Goal: Task Accomplishment & Management: Use online tool/utility

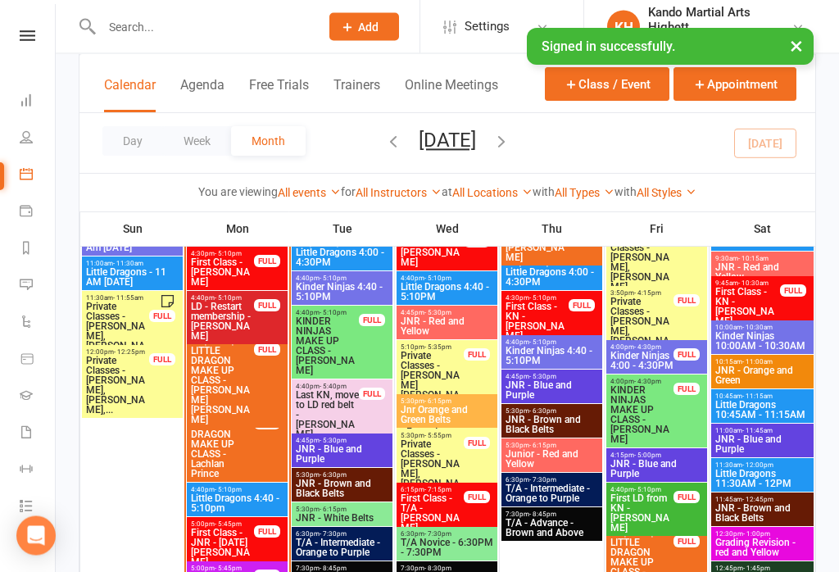
scroll to position [1691, 0]
click at [234, 539] on span "First Class - JNR - [DATE][PERSON_NAME]" at bounding box center [222, 547] width 65 height 39
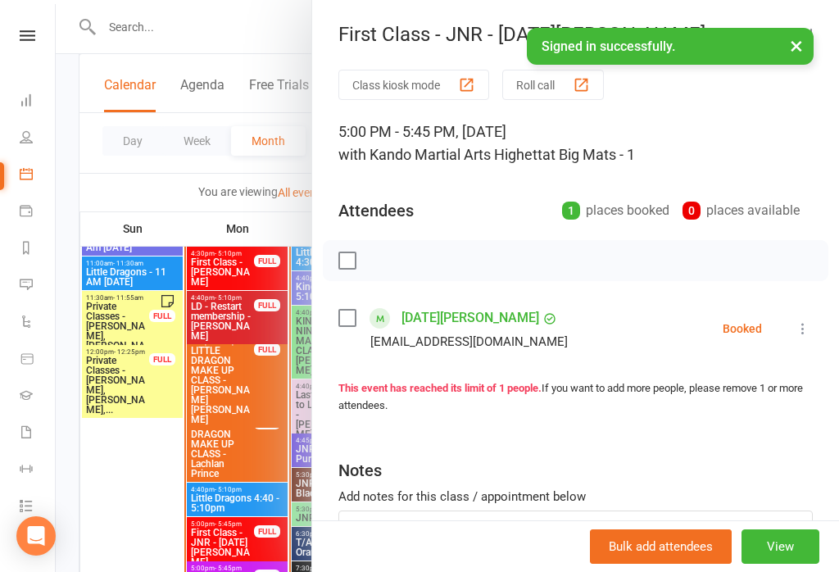
click at [240, 379] on div at bounding box center [447, 286] width 783 height 572
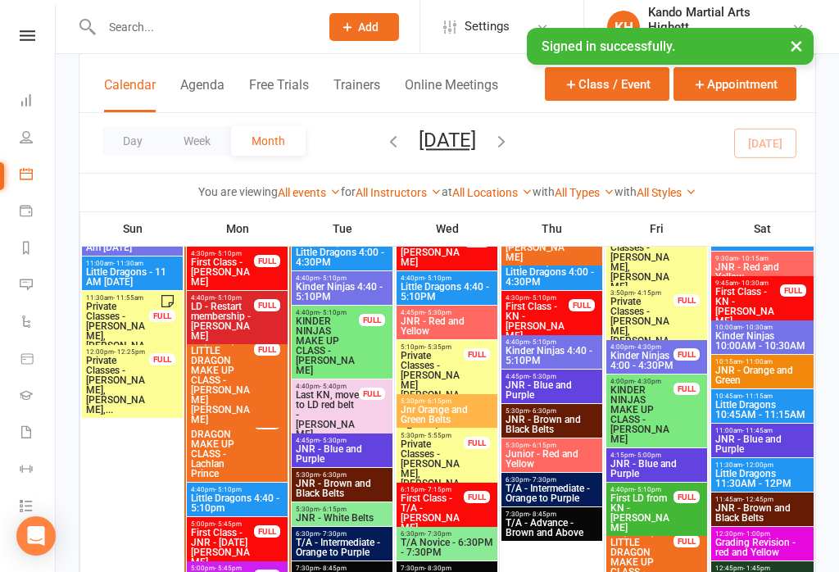
scroll to position [1724, 0]
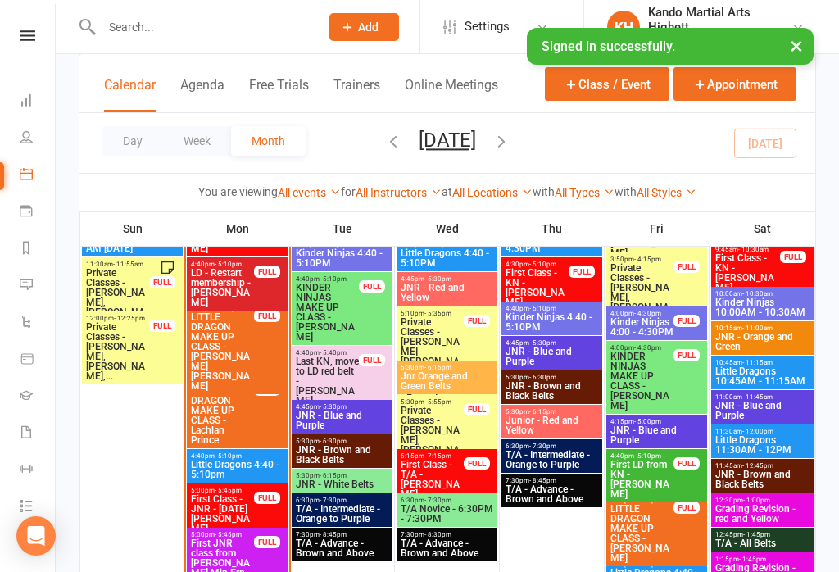
click at [227, 508] on span "First Class - JNR - [DATE][PERSON_NAME]" at bounding box center [222, 513] width 65 height 39
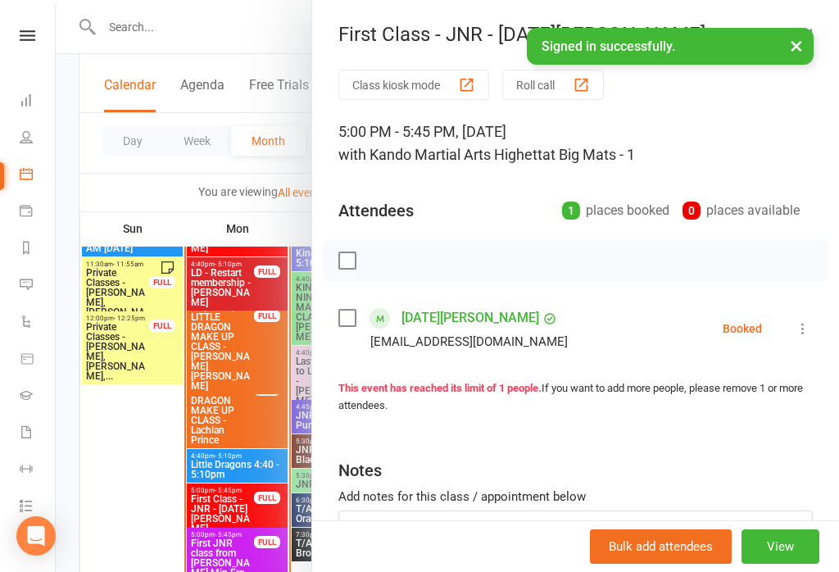
click at [799, 327] on icon at bounding box center [803, 328] width 16 height 16
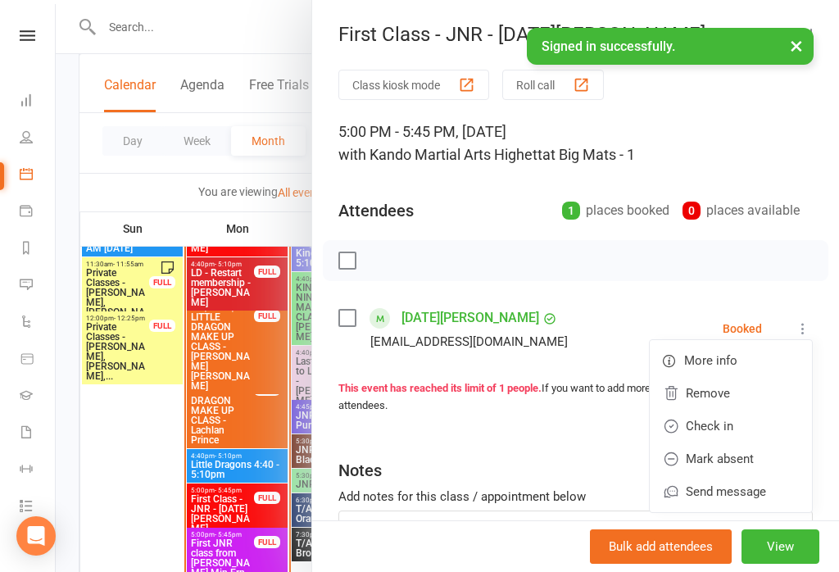
click at [716, 423] on link "Check in" at bounding box center [731, 426] width 162 height 33
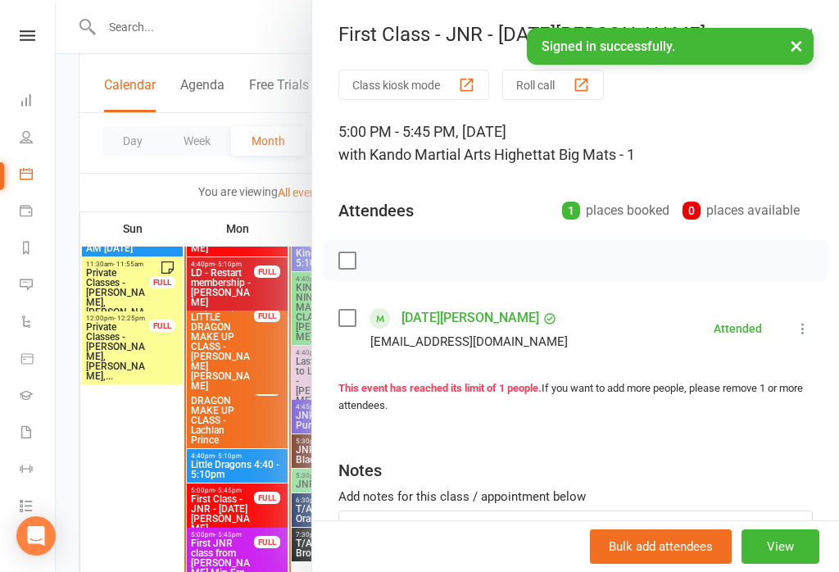
click at [191, 407] on div at bounding box center [447, 286] width 783 height 572
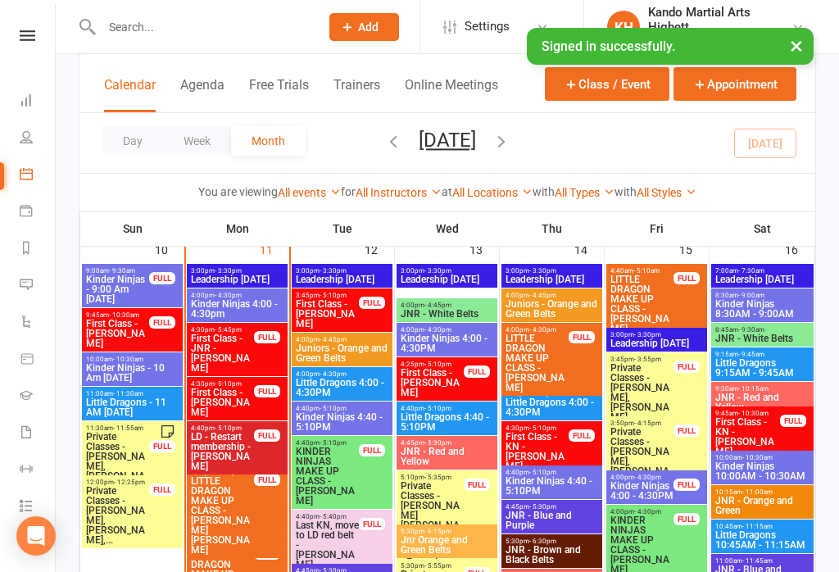
scroll to position [1560, 0]
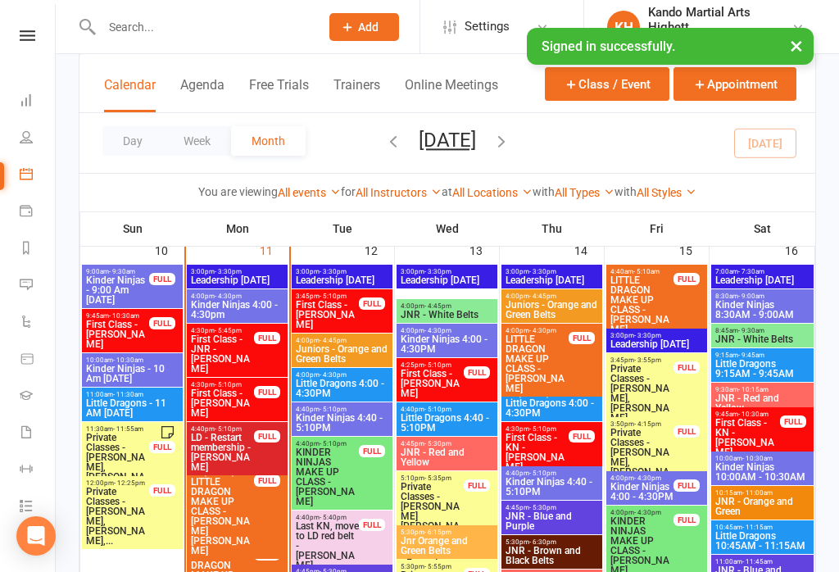
click at [238, 343] on span "First Class - JNR - [PERSON_NAME]" at bounding box center [222, 353] width 65 height 39
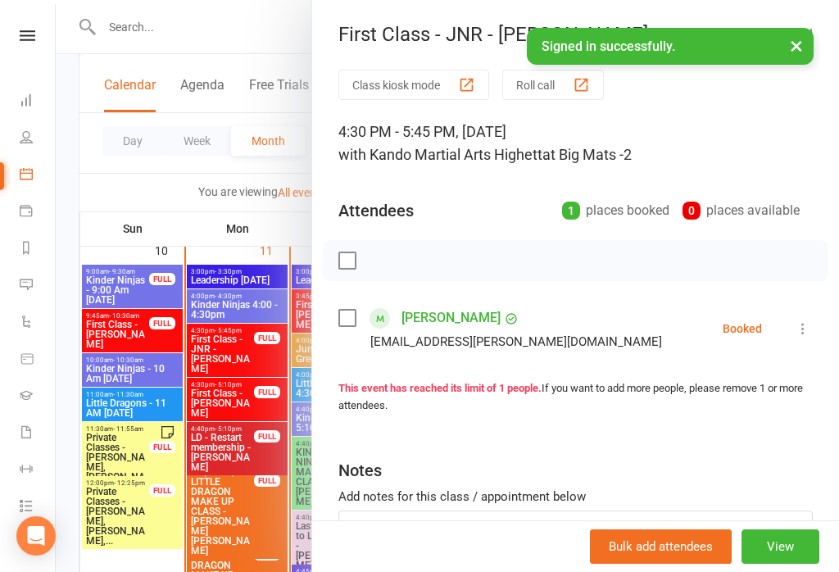
click at [803, 328] on icon at bounding box center [803, 328] width 16 height 16
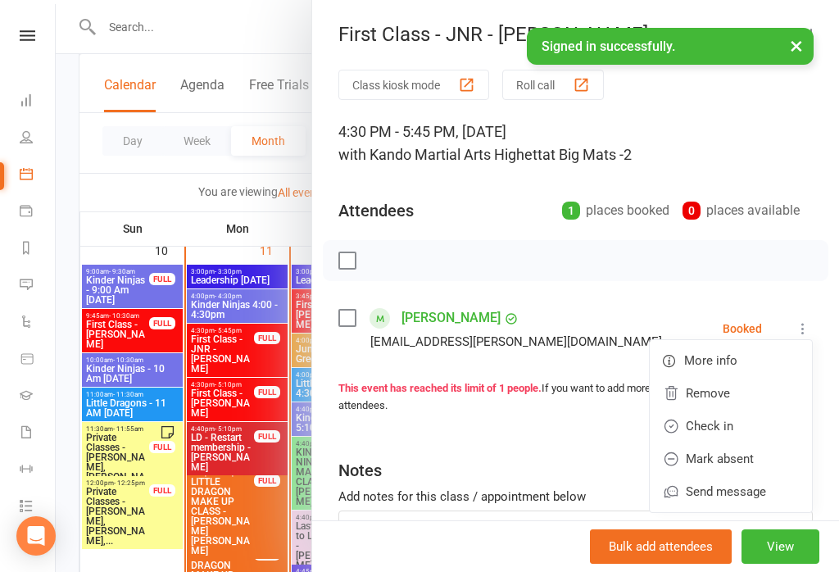
click at [716, 422] on link "Check in" at bounding box center [731, 426] width 162 height 33
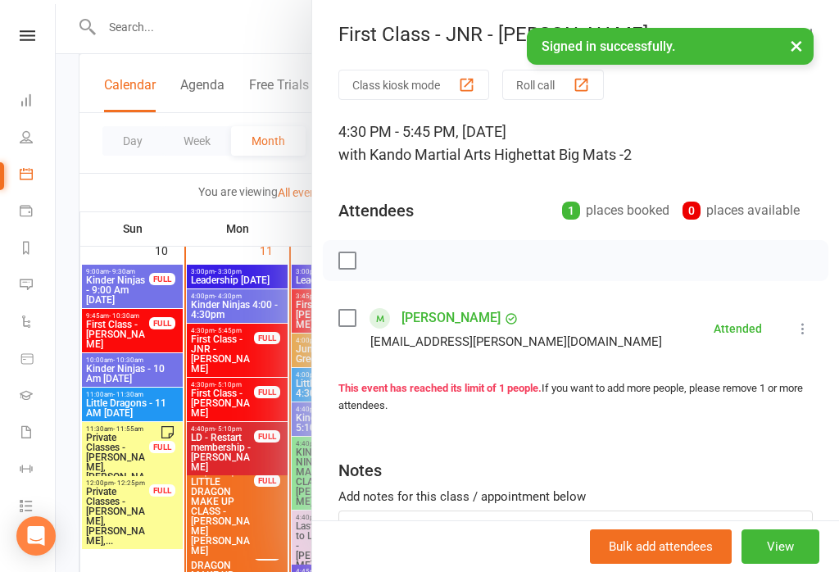
click at [248, 435] on div at bounding box center [447, 286] width 783 height 572
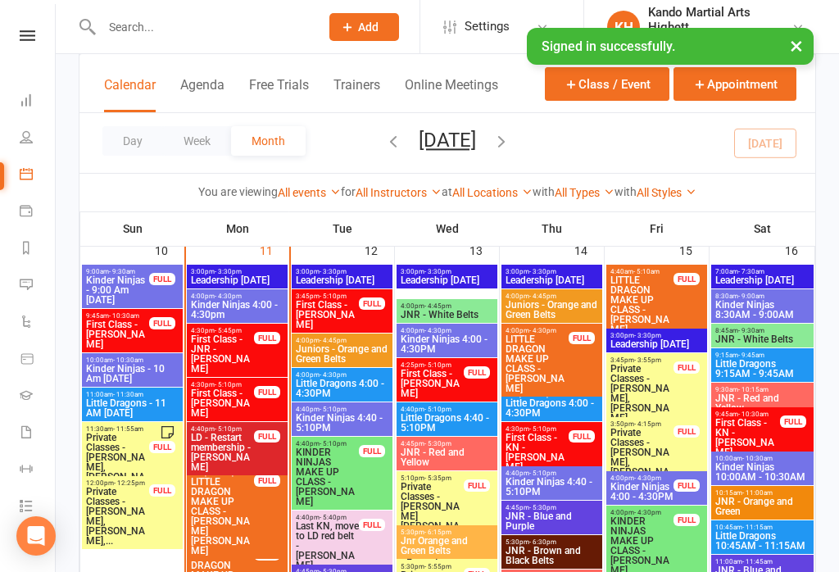
click at [231, 410] on span "First Class - [PERSON_NAME]" at bounding box center [222, 402] width 65 height 29
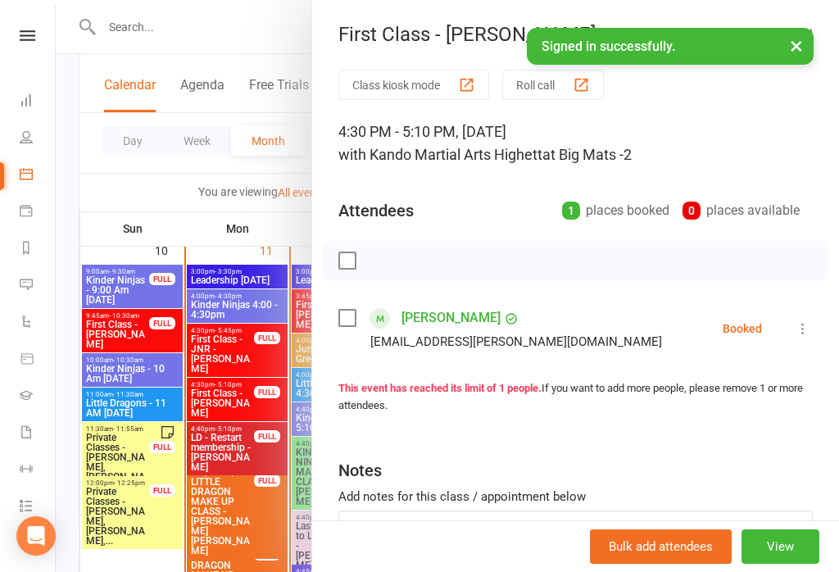
click at [798, 321] on icon at bounding box center [803, 328] width 16 height 16
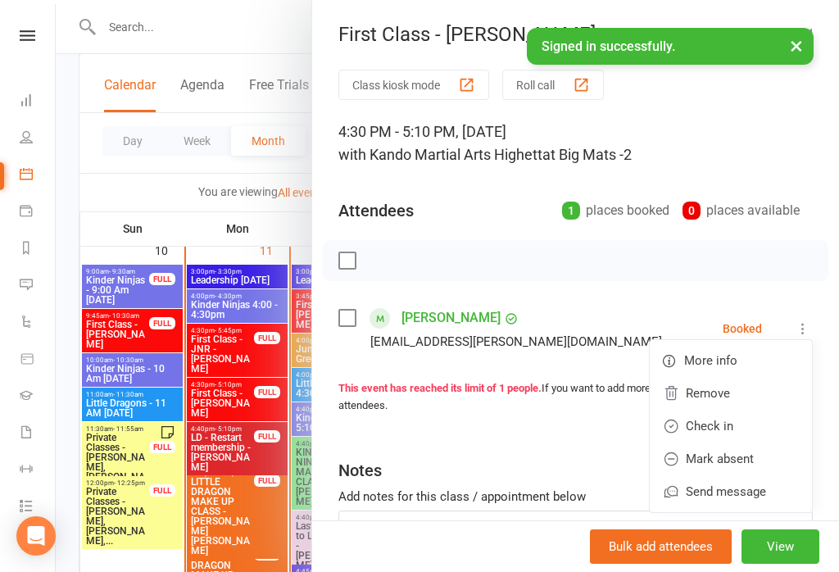
click at [721, 421] on link "Check in" at bounding box center [731, 426] width 162 height 33
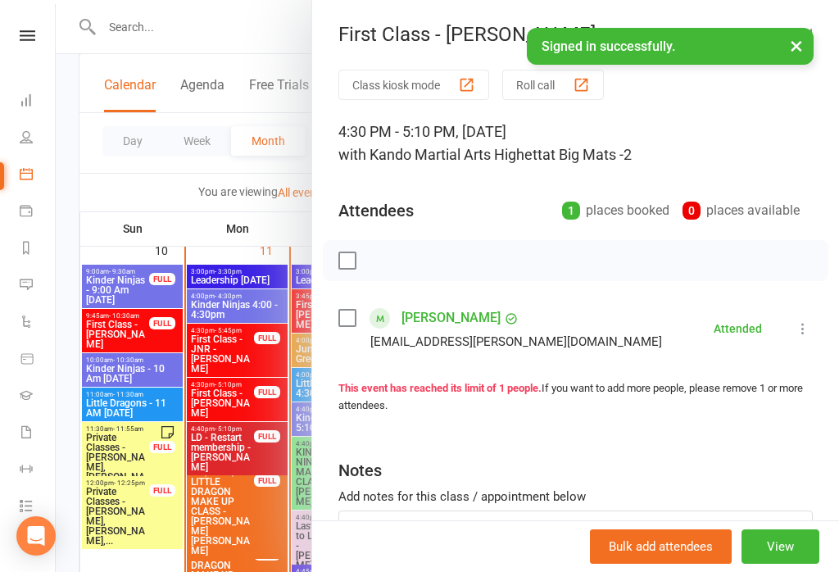
click at [191, 442] on div at bounding box center [447, 286] width 783 height 572
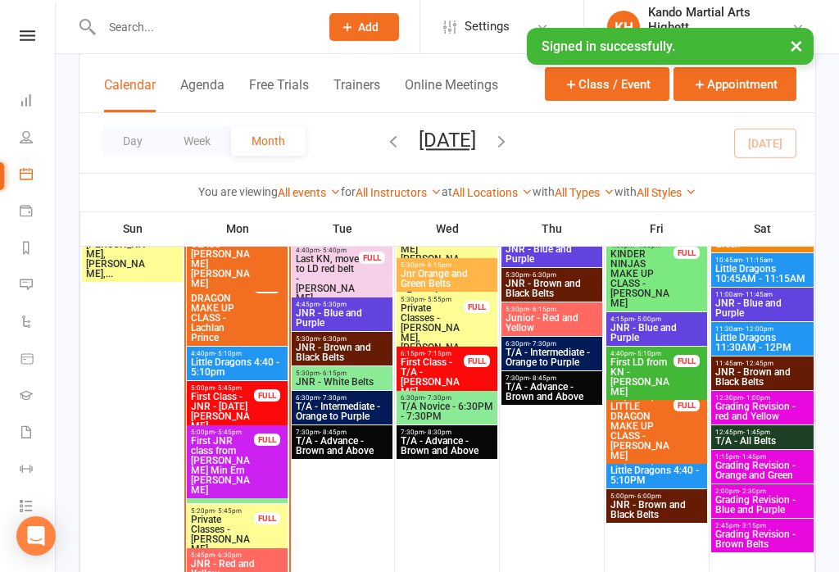
scroll to position [1854, 0]
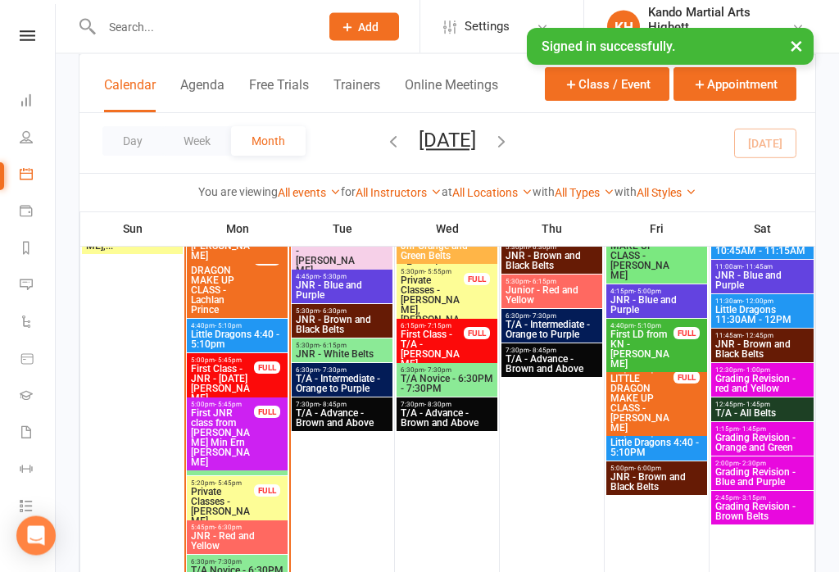
click at [238, 543] on span "JNR - Red and Yellow" at bounding box center [237, 542] width 94 height 20
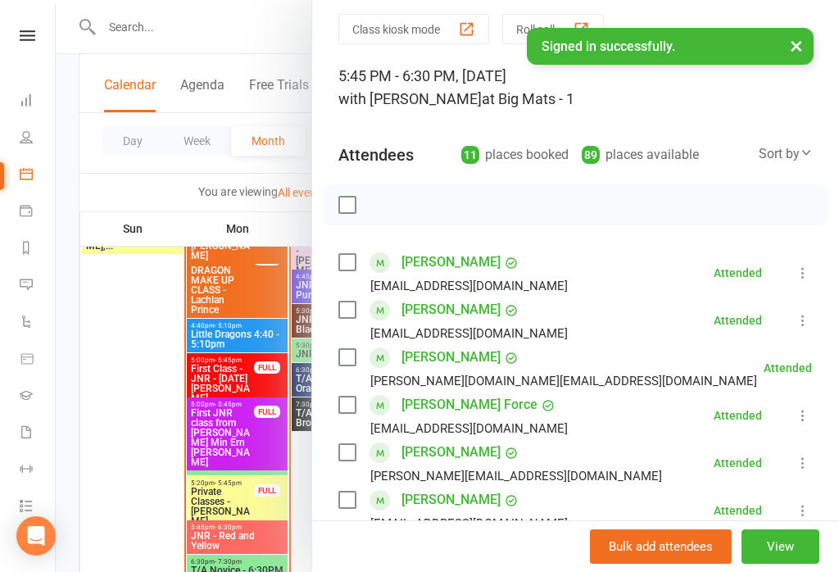
scroll to position [19, 0]
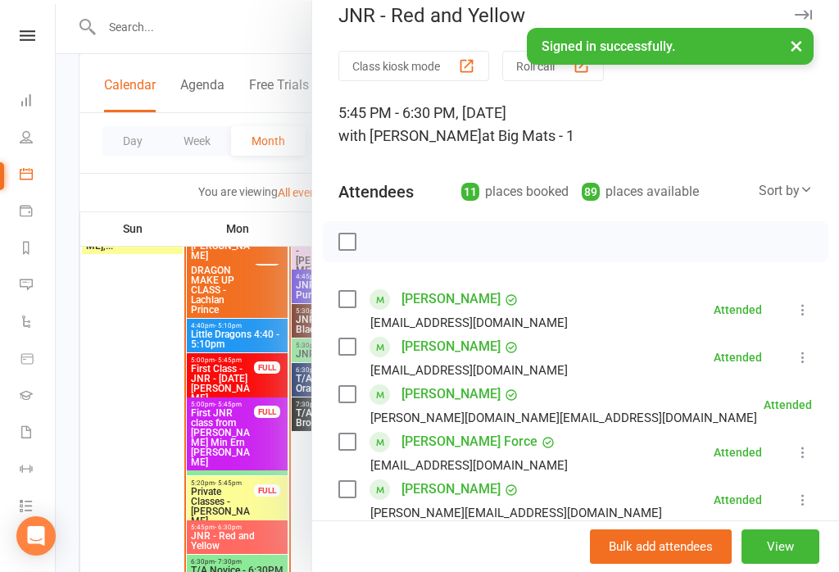
click at [431, 74] on button "Class kiosk mode" at bounding box center [413, 66] width 151 height 30
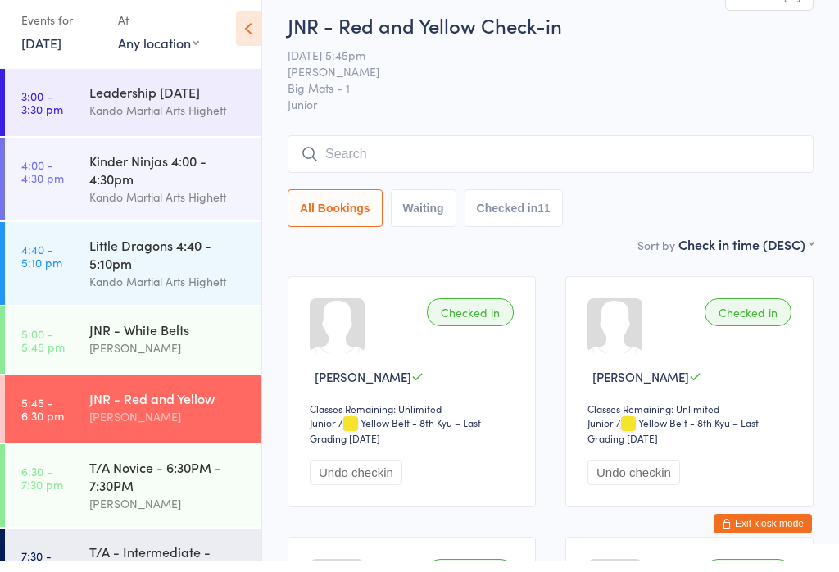
scroll to position [13, 0]
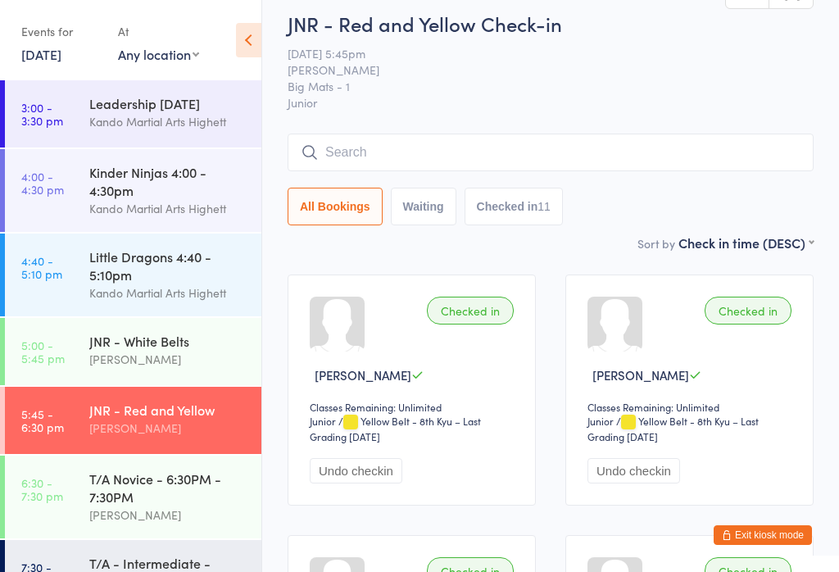
click at [505, 147] on input "search" at bounding box center [551, 153] width 526 height 38
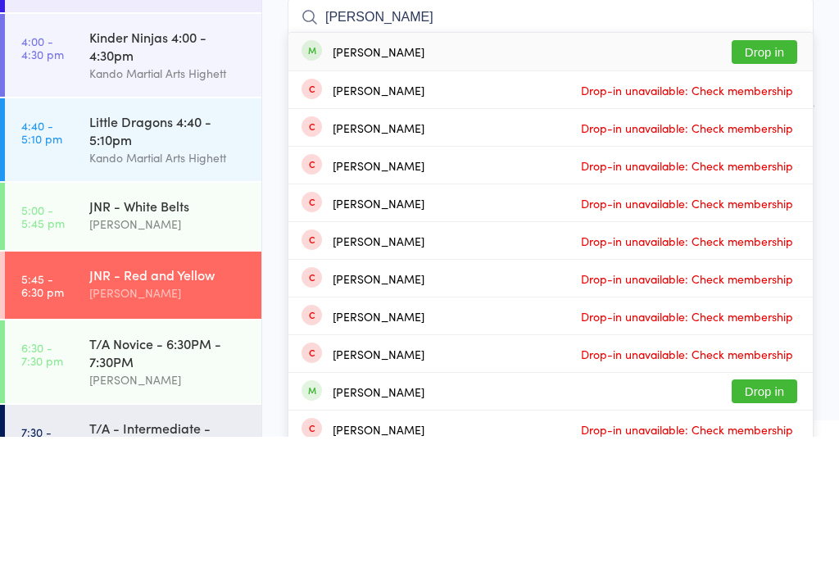
type input "Sophia nomiko"
click at [769, 175] on button "Drop in" at bounding box center [764, 187] width 66 height 24
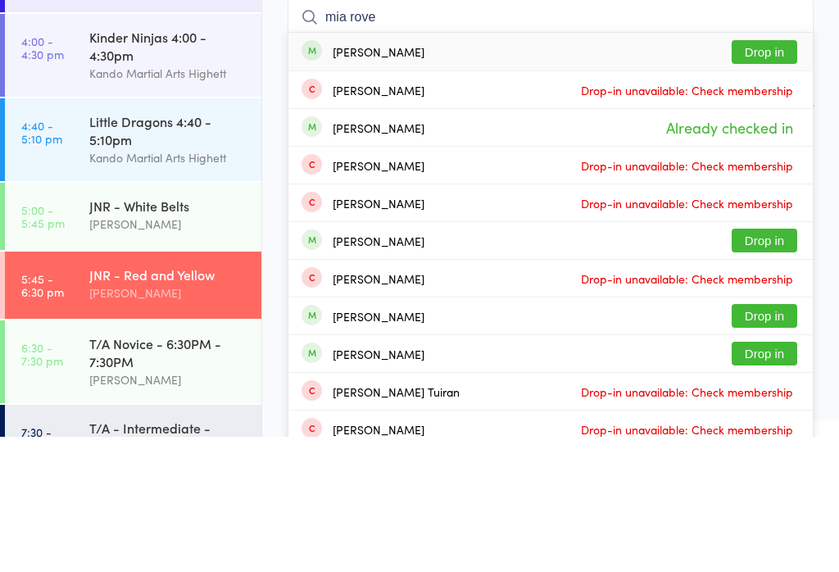
type input "mia rove"
click at [762, 175] on button "Drop in" at bounding box center [764, 187] width 66 height 24
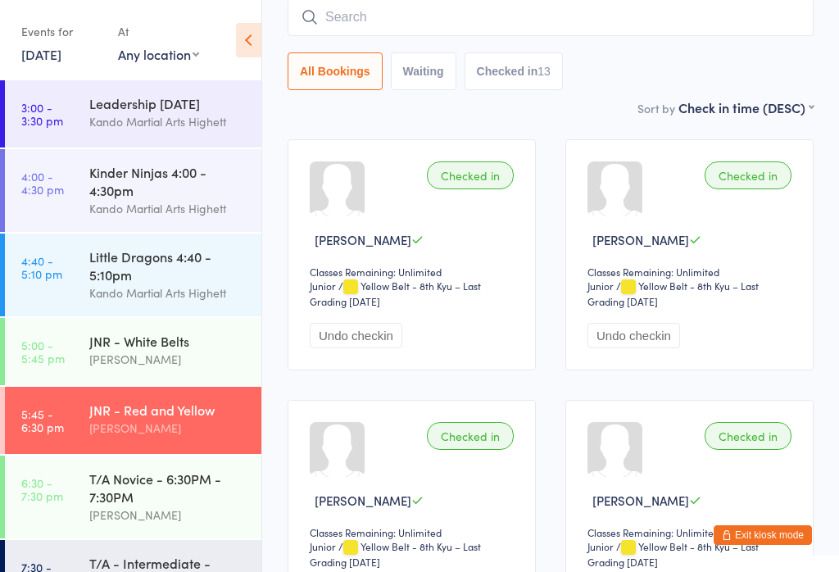
click at [241, 41] on icon at bounding box center [248, 40] width 25 height 34
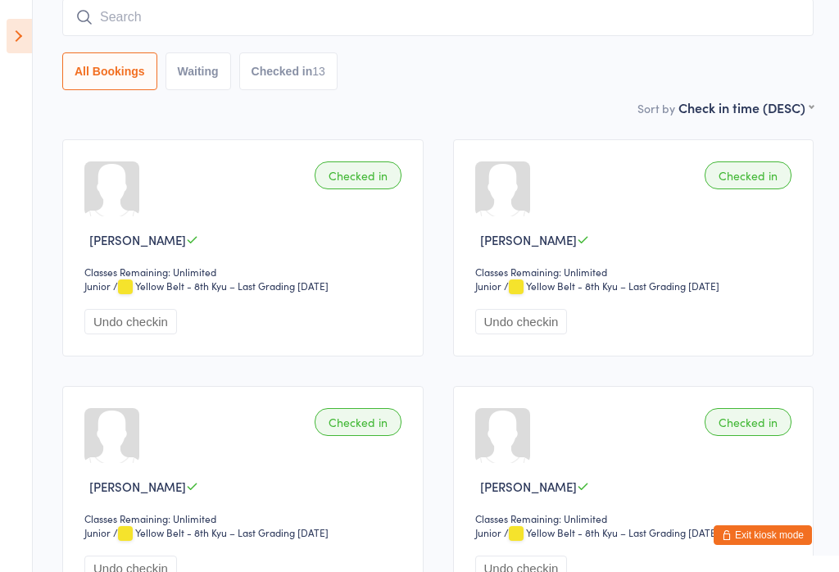
click at [374, 27] on input "search" at bounding box center [437, 17] width 751 height 38
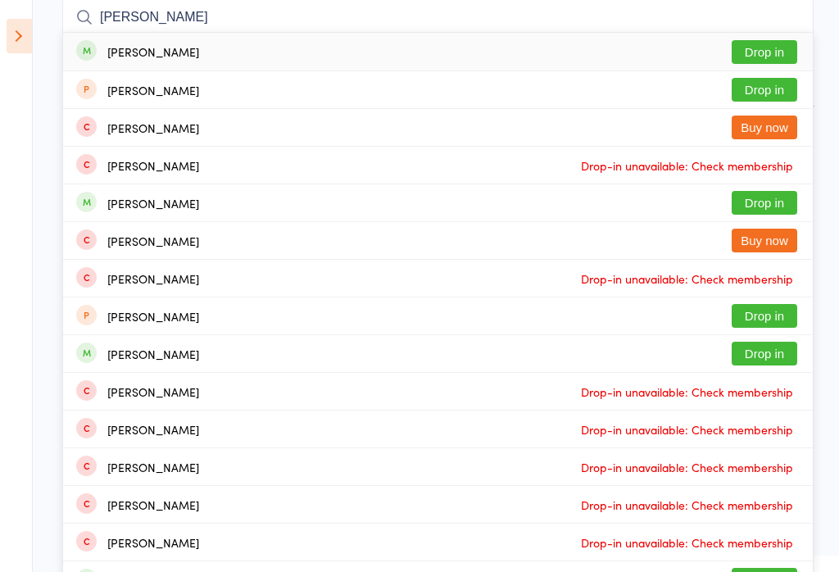
type input "Clara wink"
click at [756, 46] on button "Drop in" at bounding box center [764, 52] width 66 height 24
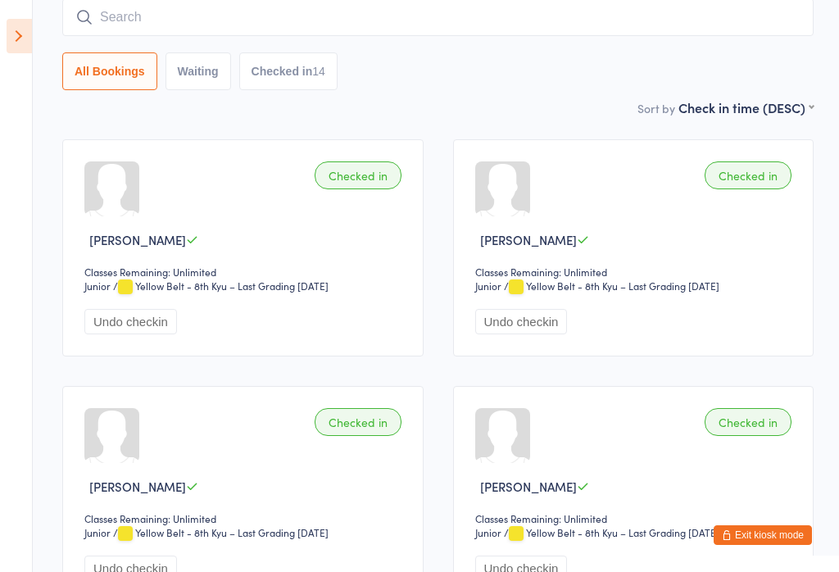
click at [707, 21] on input "search" at bounding box center [437, 17] width 751 height 38
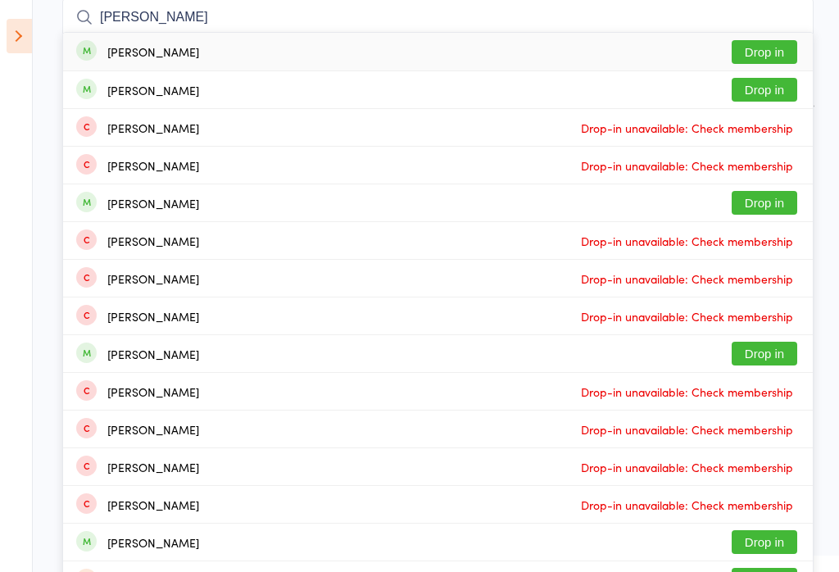
type input "Charlie hatton"
click at [751, 59] on button "Drop in" at bounding box center [764, 52] width 66 height 24
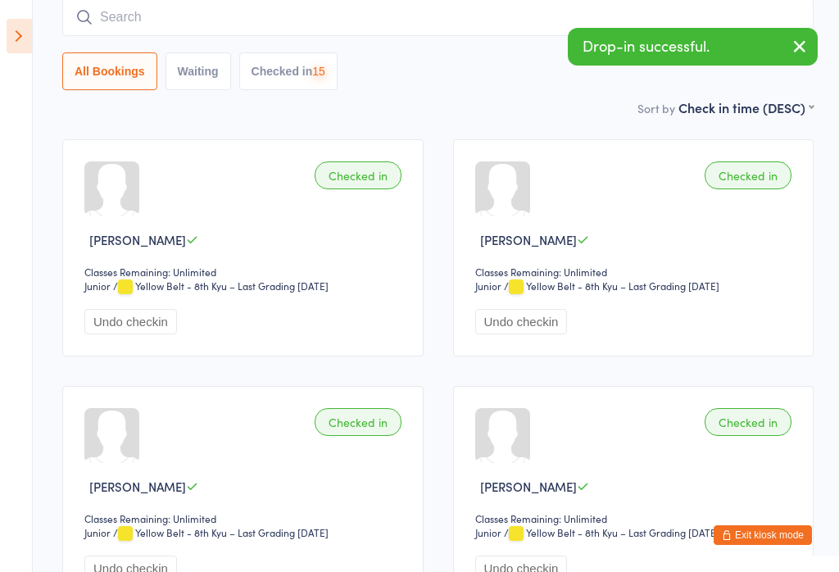
click at [483, 34] on input "search" at bounding box center [437, 17] width 751 height 38
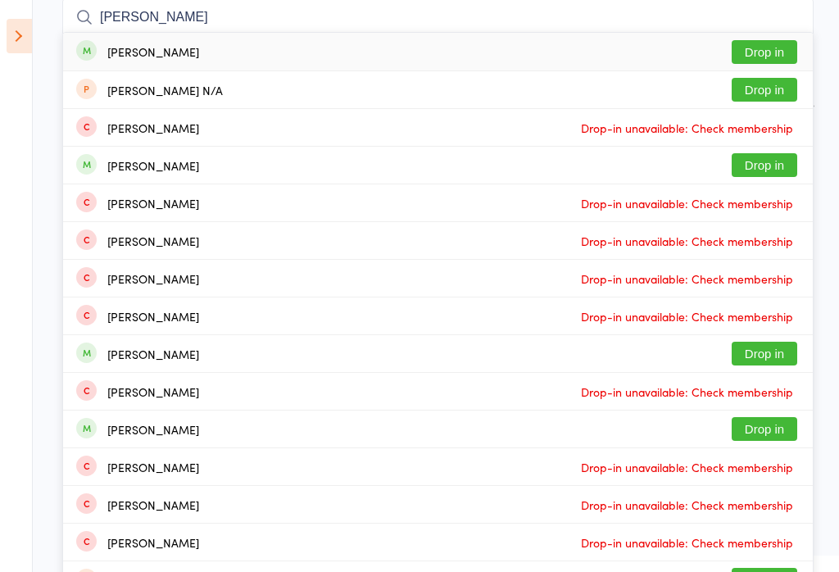
type input "Henry craig"
click at [778, 47] on button "Drop in" at bounding box center [764, 52] width 66 height 24
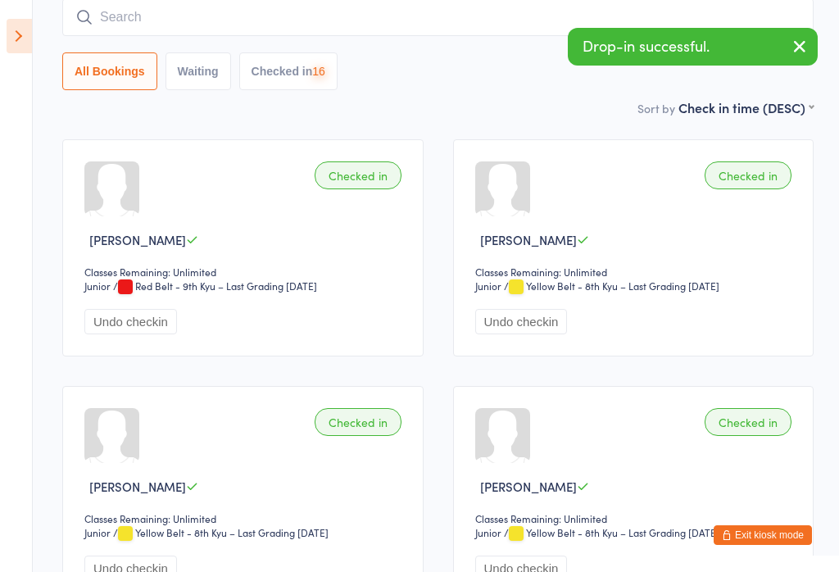
click at [505, 12] on input "search" at bounding box center [437, 17] width 751 height 38
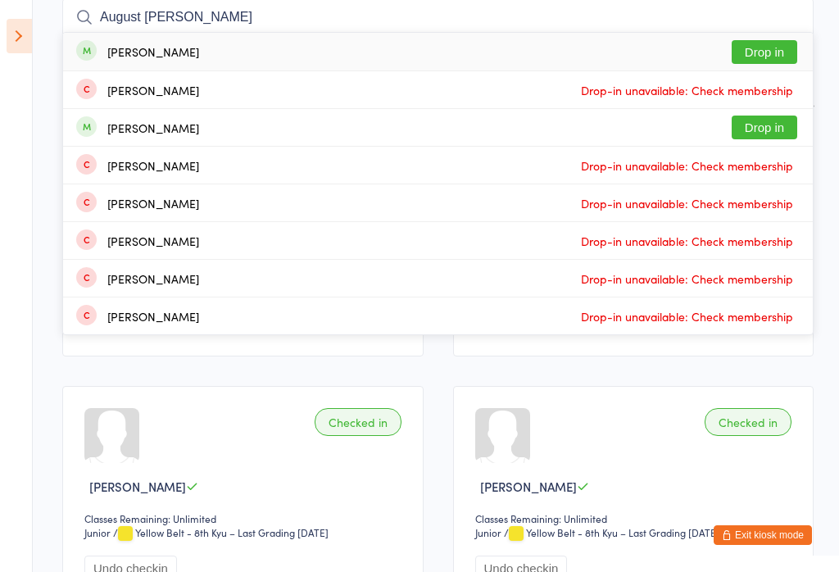
type input "August sindel"
click at [768, 54] on button "Drop in" at bounding box center [764, 52] width 66 height 24
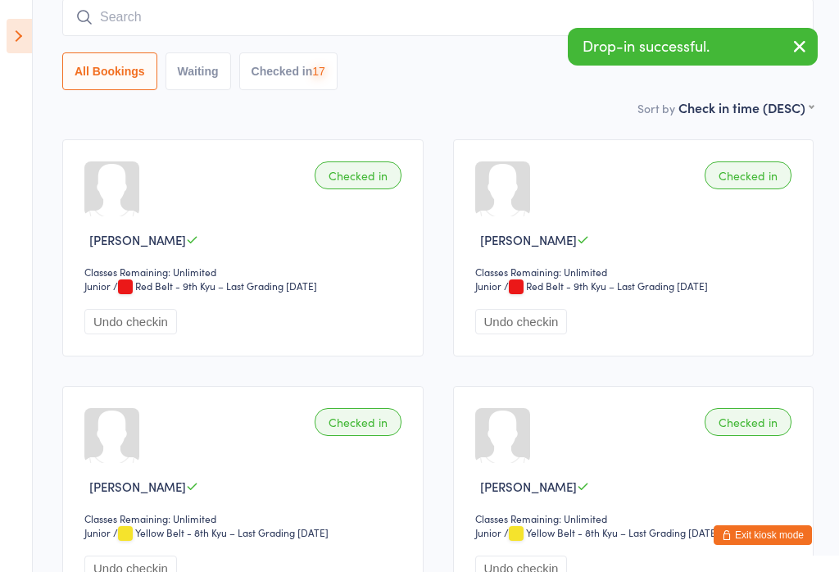
click at [433, 25] on input "search" at bounding box center [437, 17] width 751 height 38
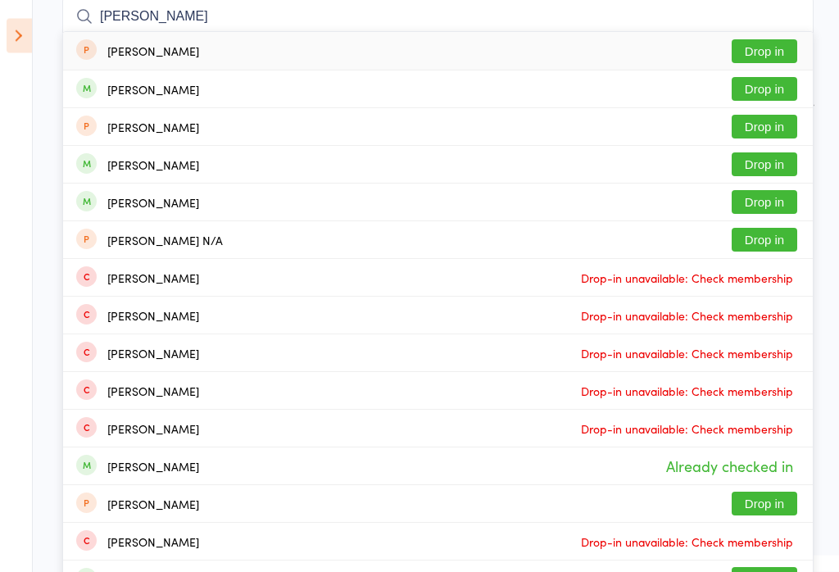
type input "Eli sou"
click at [776, 91] on button "Drop in" at bounding box center [764, 90] width 66 height 24
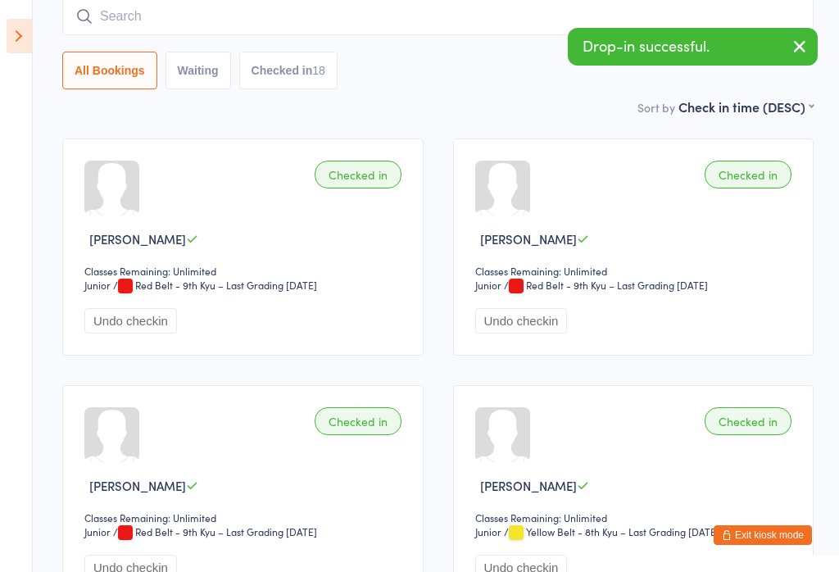
click at [435, 31] on input "search" at bounding box center [437, 17] width 751 height 38
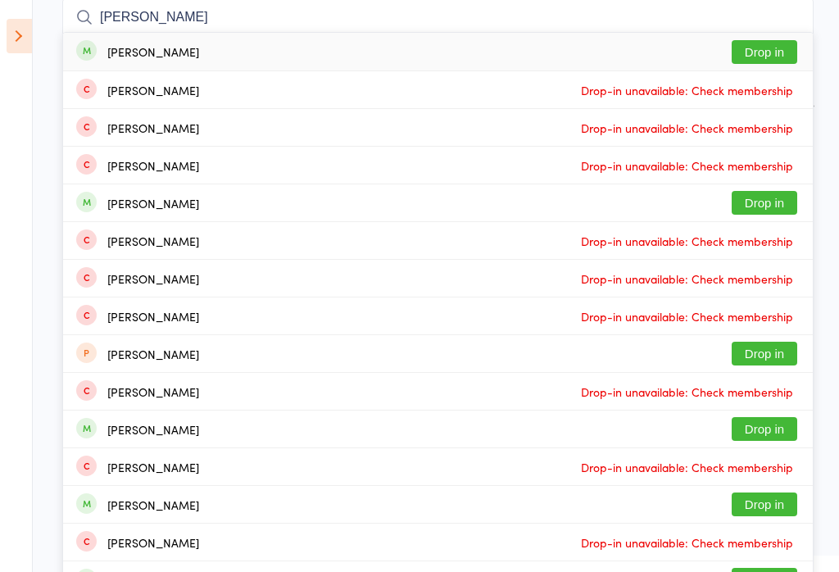
type input "Liam tran"
click at [773, 52] on button "Drop in" at bounding box center [764, 52] width 66 height 24
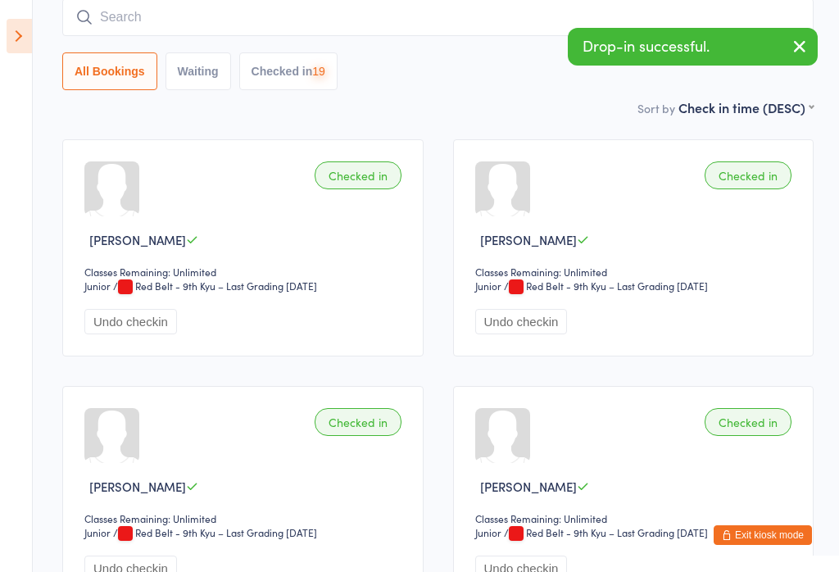
click at [424, 23] on input "search" at bounding box center [437, 17] width 751 height 38
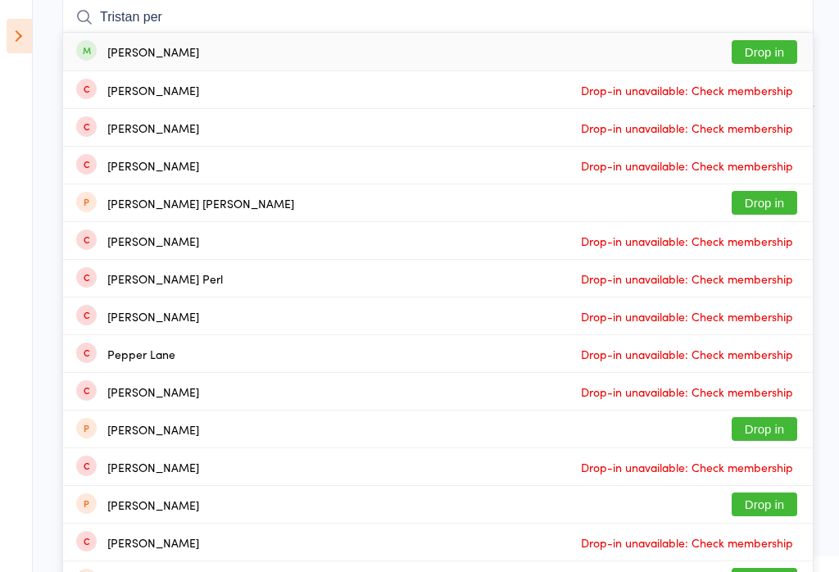
type input "Tristan per"
click at [777, 51] on button "Drop in" at bounding box center [764, 52] width 66 height 24
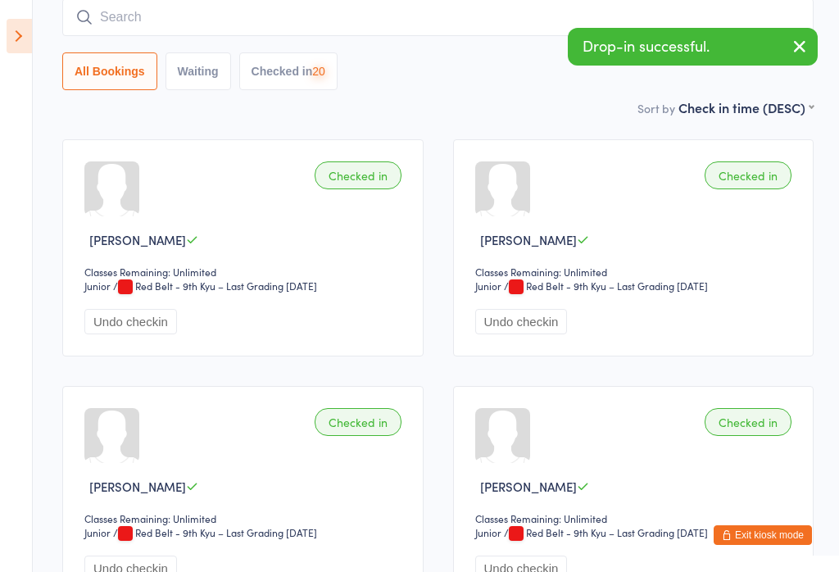
click at [471, 26] on input "search" at bounding box center [437, 17] width 751 height 38
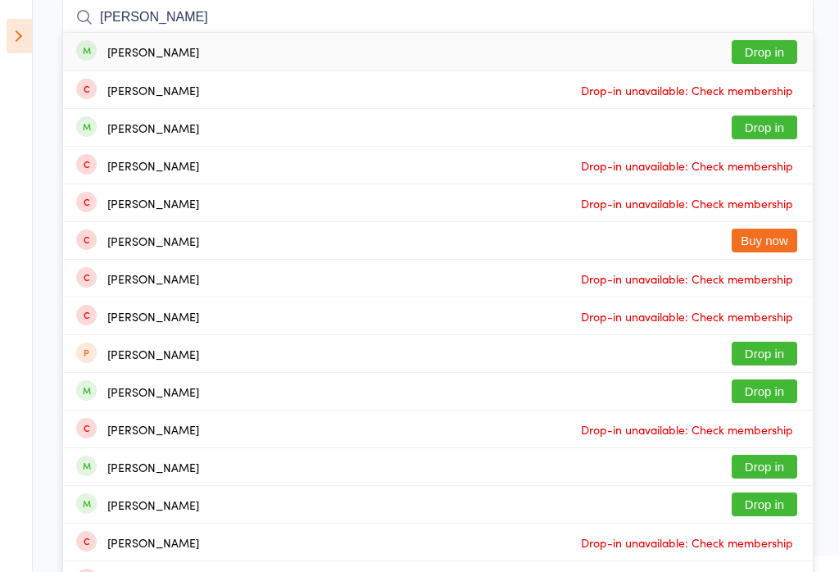
type input "James watson"
click at [755, 52] on button "Drop in" at bounding box center [764, 52] width 66 height 24
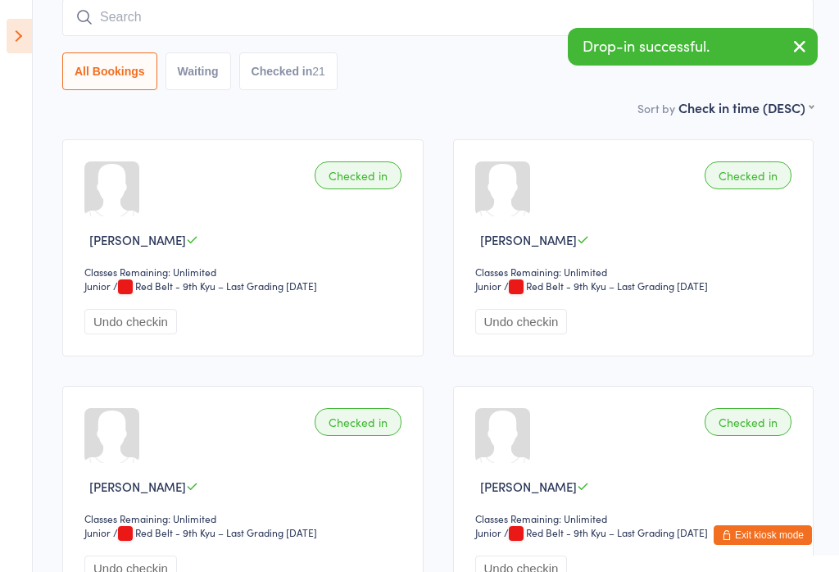
click at [333, 34] on input "search" at bounding box center [437, 17] width 751 height 38
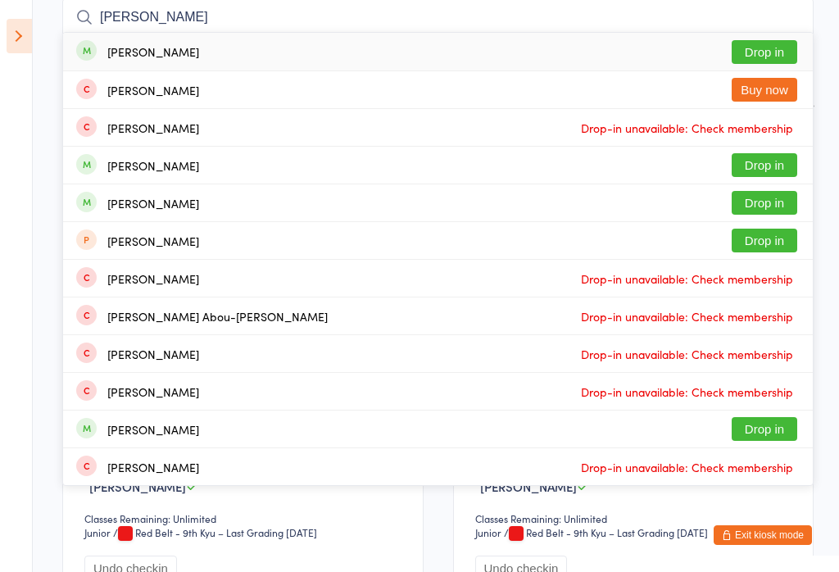
type input "Hazel osman"
click at [779, 56] on button "Drop in" at bounding box center [764, 52] width 66 height 24
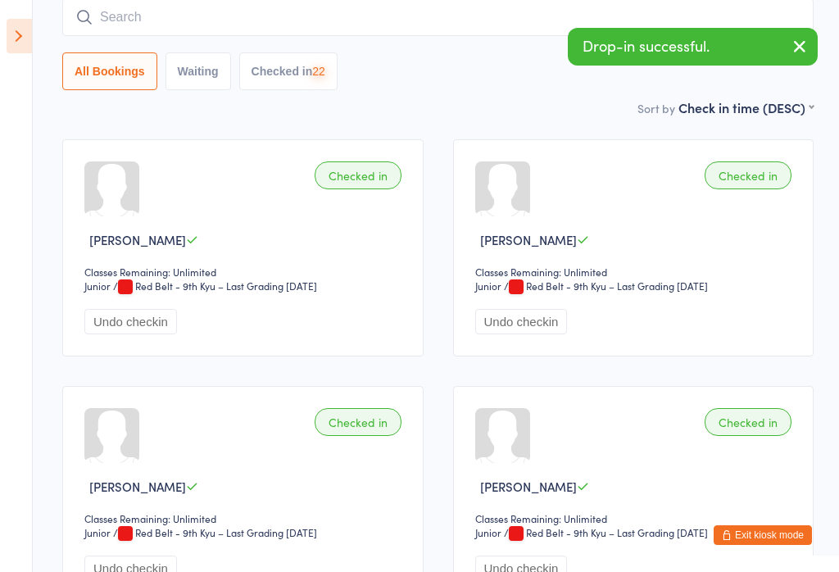
click at [353, 34] on input "search" at bounding box center [437, 17] width 751 height 38
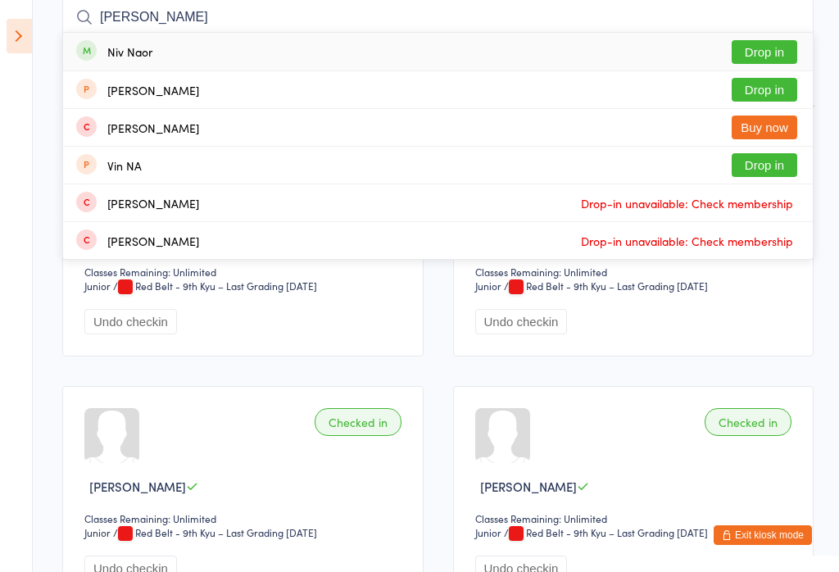
type input "Niv nao"
click at [774, 52] on button "Drop in" at bounding box center [764, 52] width 66 height 24
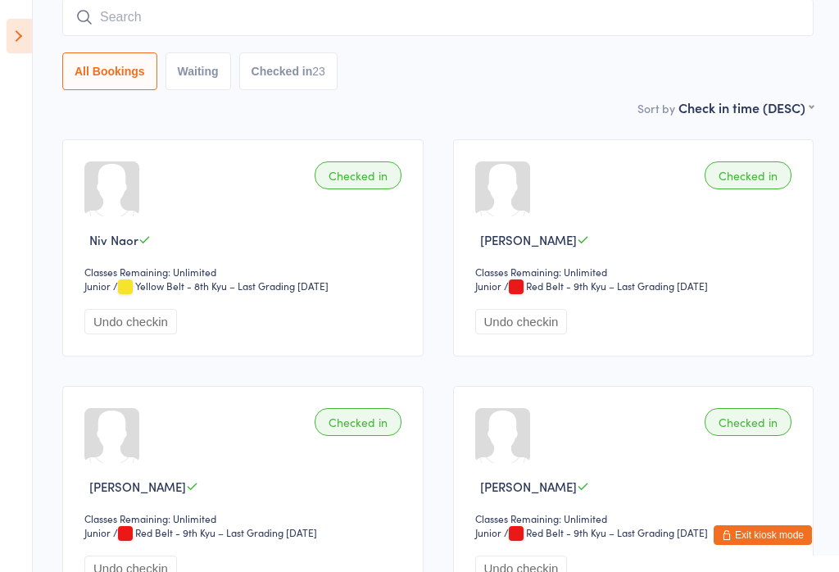
click at [16, 52] on icon at bounding box center [19, 36] width 25 height 34
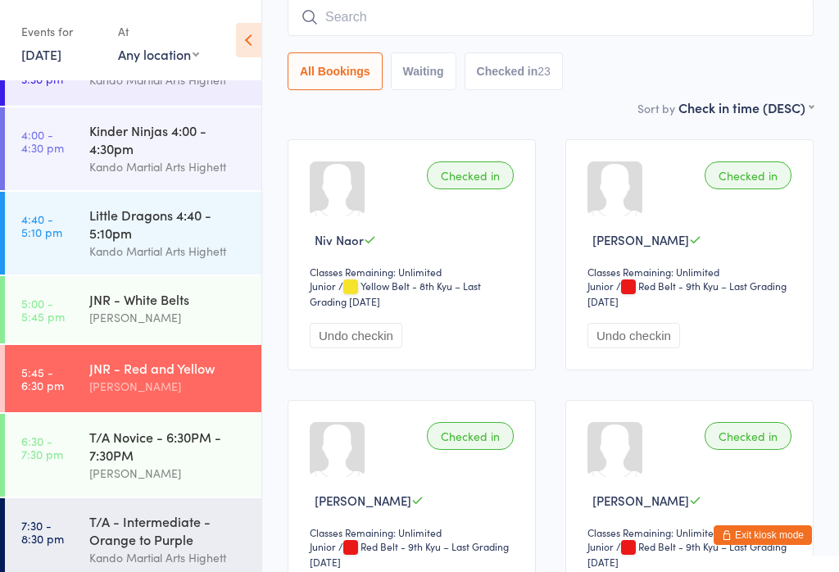
scroll to position [40, 0]
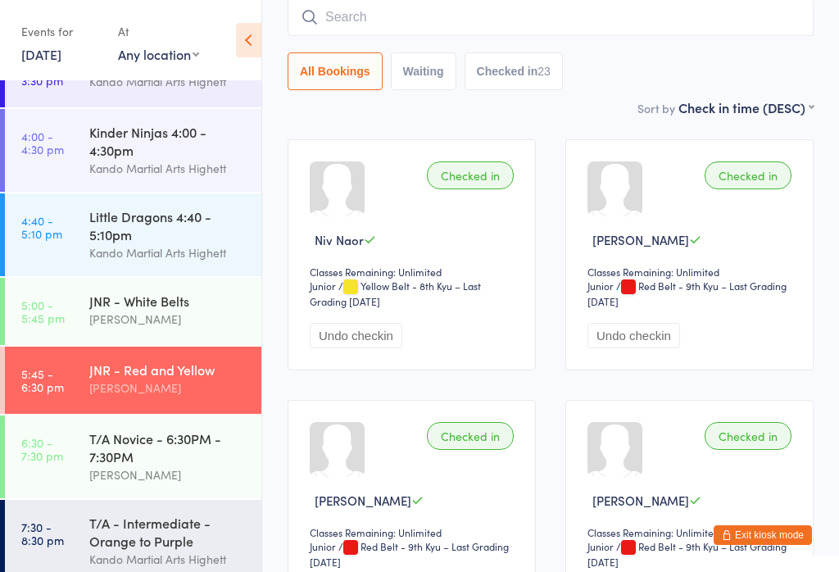
click at [204, 446] on div "T/A Novice - 6:30PM - 7:30PM" at bounding box center [168, 447] width 158 height 36
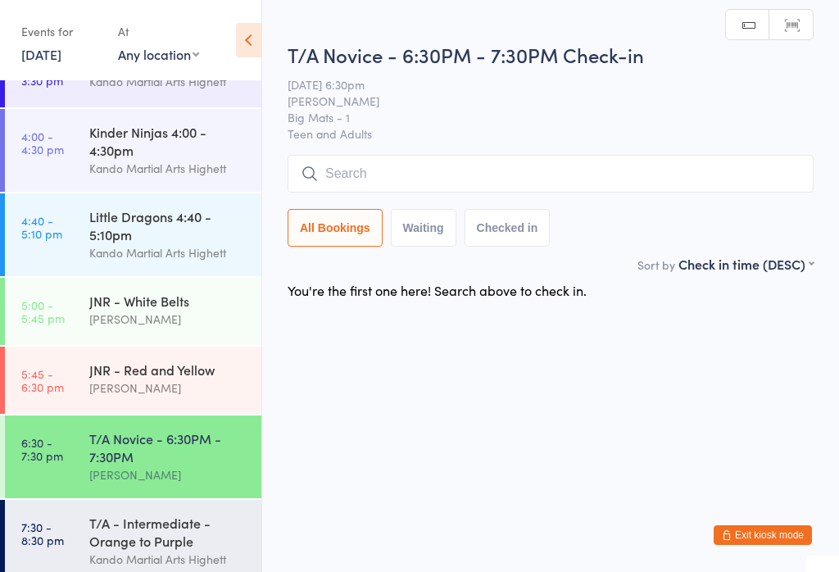
click at [686, 165] on input "search" at bounding box center [551, 174] width 526 height 38
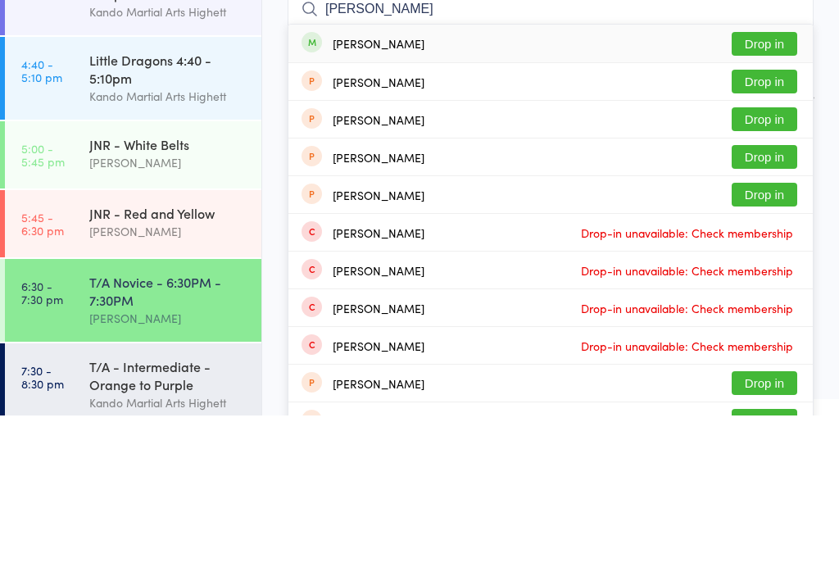
type input "Maria gor"
click at [767, 188] on button "Drop in" at bounding box center [764, 200] width 66 height 24
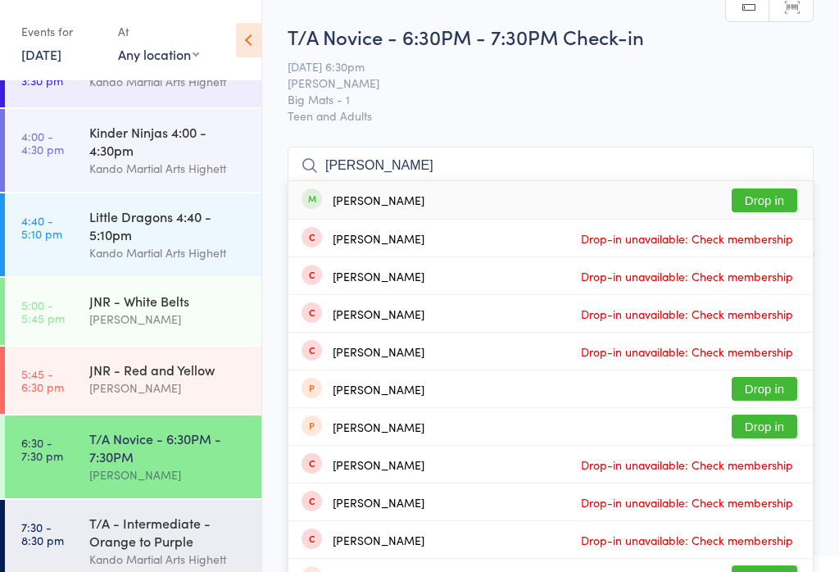
type input "nicola sc"
click at [764, 200] on button "Drop in" at bounding box center [764, 200] width 66 height 24
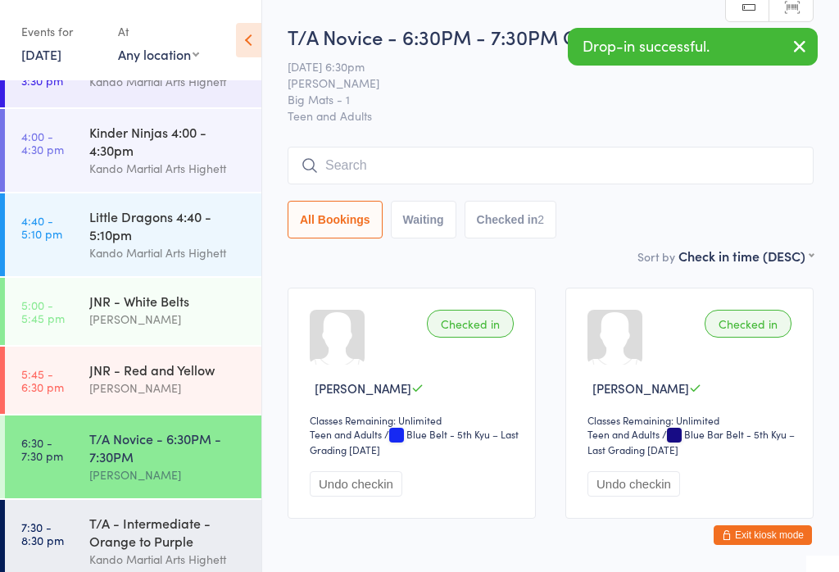
click at [560, 174] on input "search" at bounding box center [551, 166] width 526 height 38
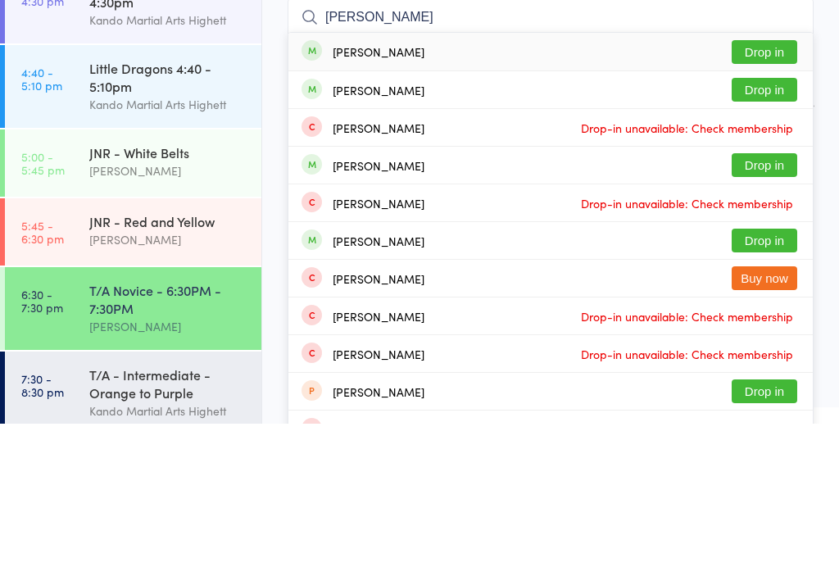
type input "Elisabeth"
click at [760, 188] on button "Drop in" at bounding box center [764, 200] width 66 height 24
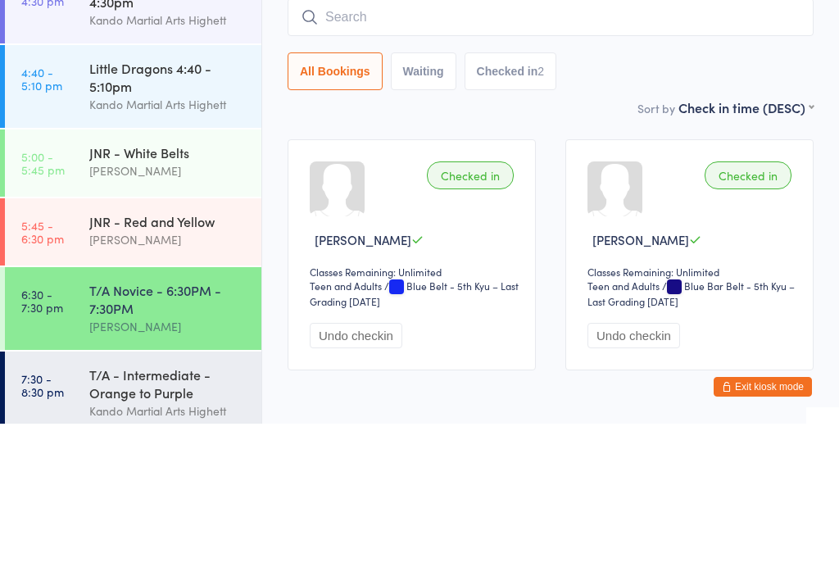
scroll to position [81, 0]
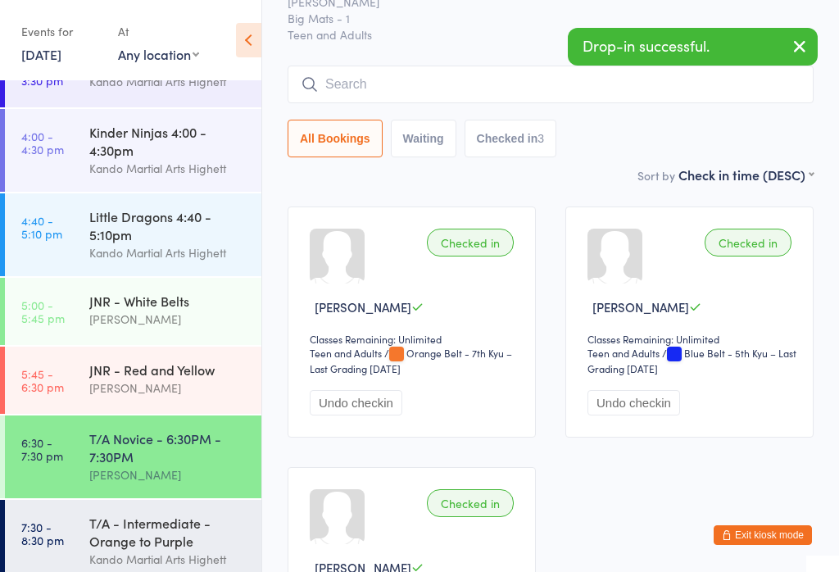
click at [605, 102] on input "search" at bounding box center [551, 85] width 526 height 38
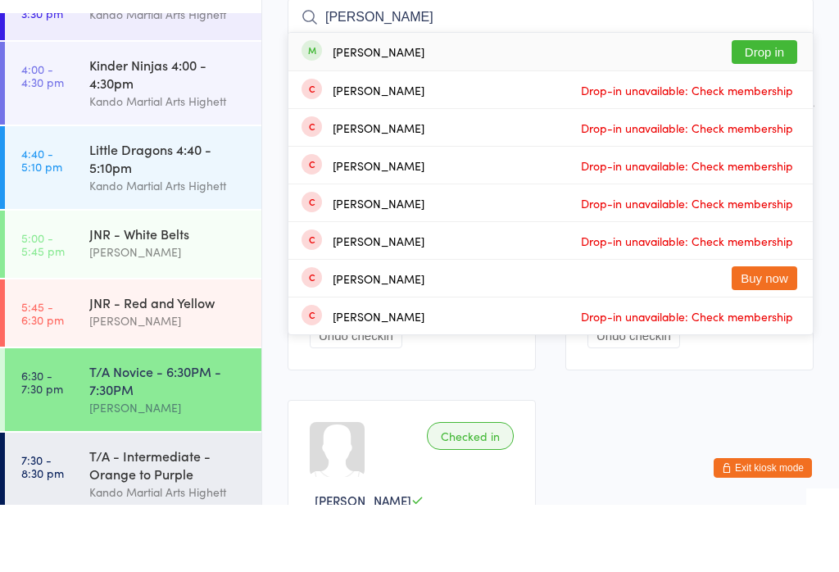
type input "Reece"
click at [780, 107] on button "Drop in" at bounding box center [764, 119] width 66 height 24
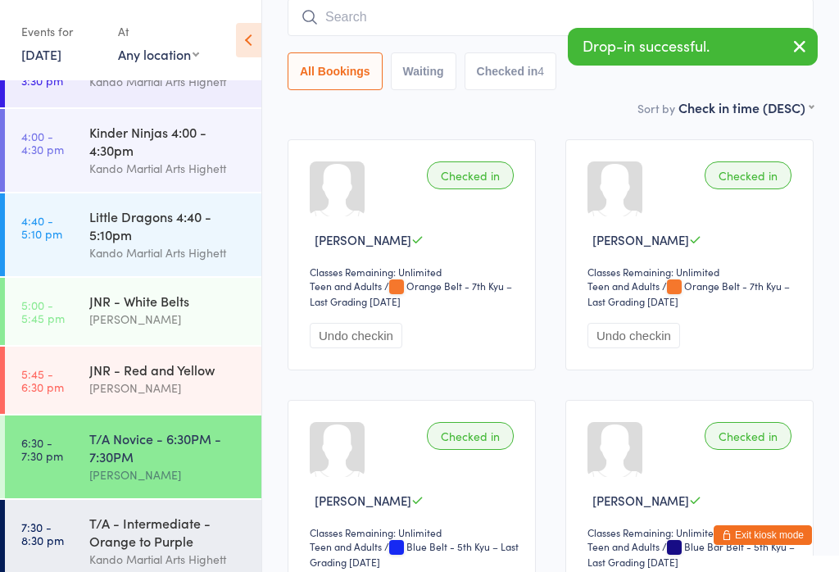
click at [568, 27] on input "search" at bounding box center [551, 17] width 526 height 38
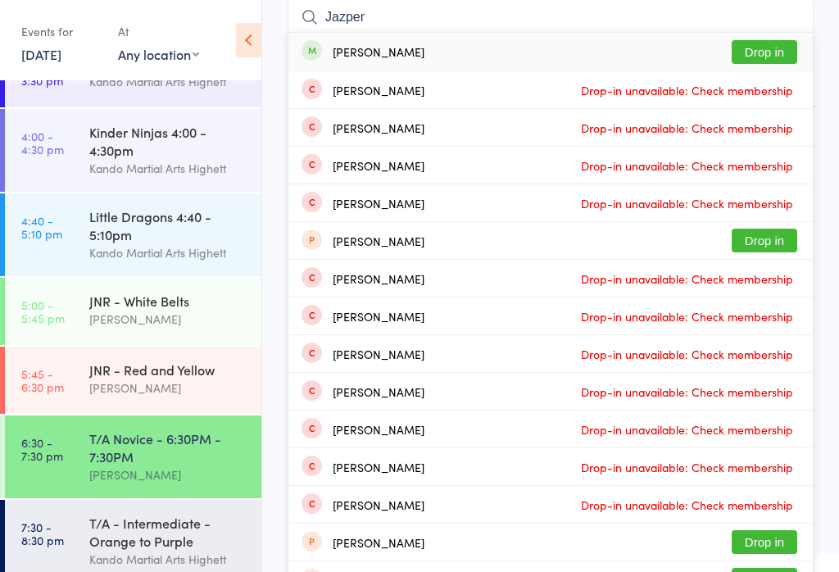
type input "Jazper"
click at [778, 55] on button "Drop in" at bounding box center [764, 52] width 66 height 24
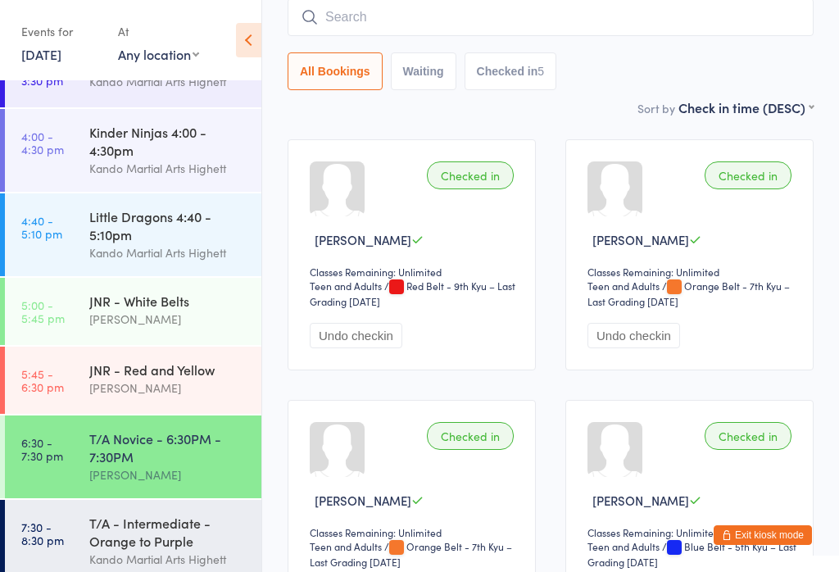
click at [528, 17] on input "search" at bounding box center [551, 17] width 526 height 38
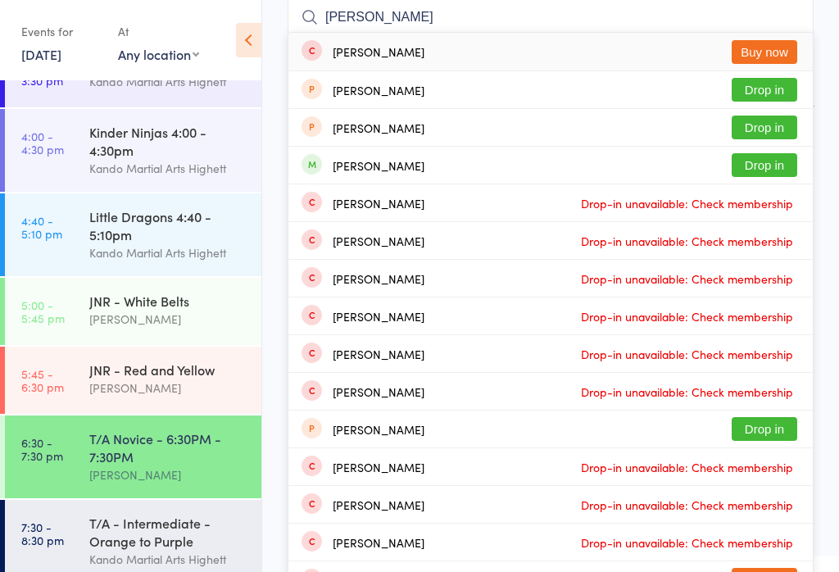
type input "Matthew w"
click at [762, 170] on button "Drop in" at bounding box center [764, 165] width 66 height 24
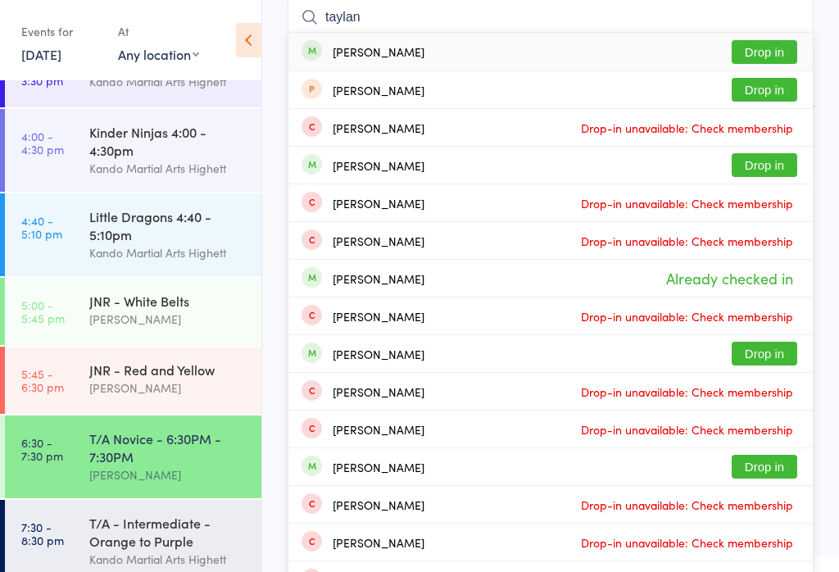
type input "taylan"
click at [778, 64] on button "Drop in" at bounding box center [764, 52] width 66 height 24
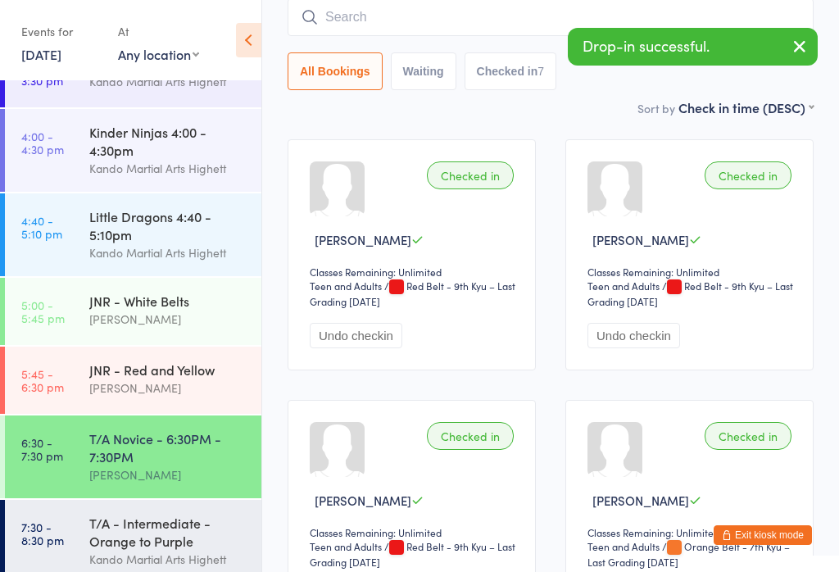
click at [505, 36] on input "search" at bounding box center [551, 17] width 526 height 38
type input "V"
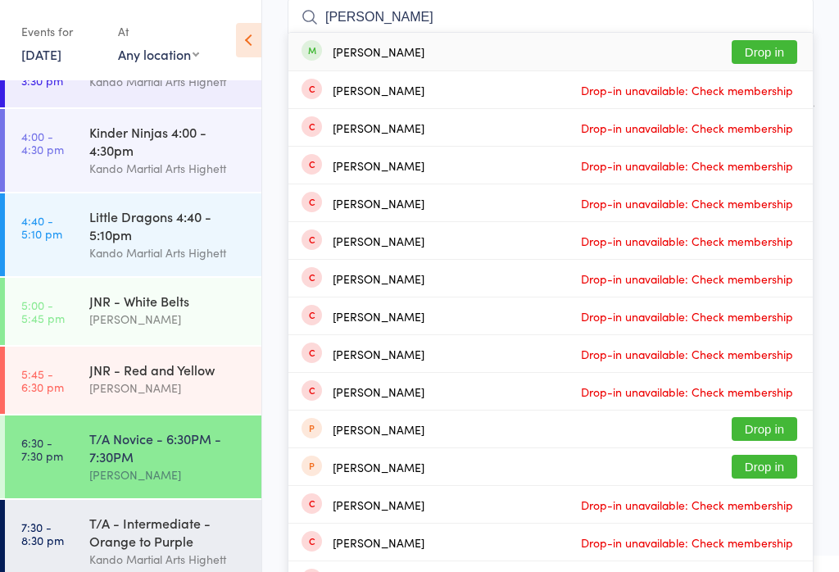
type input "Camille"
click at [768, 54] on button "Drop in" at bounding box center [764, 52] width 66 height 24
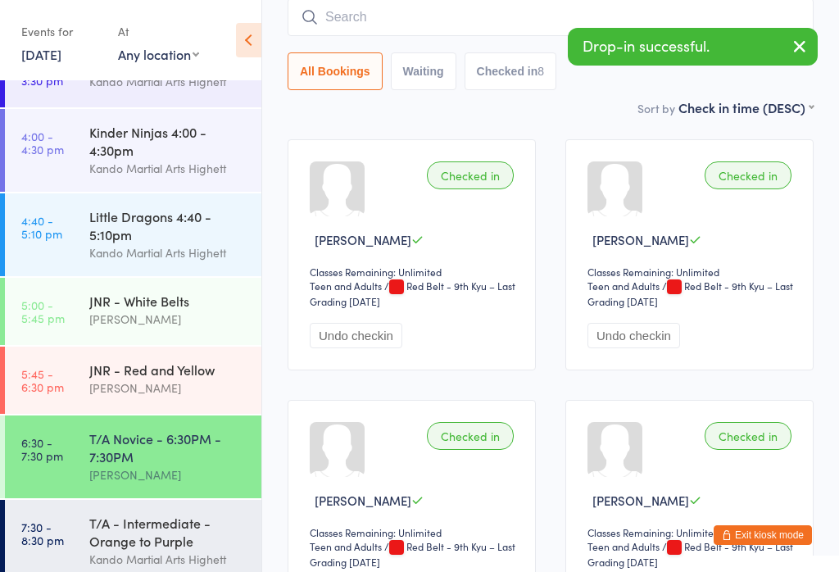
click at [409, 19] on input "search" at bounding box center [551, 17] width 526 height 38
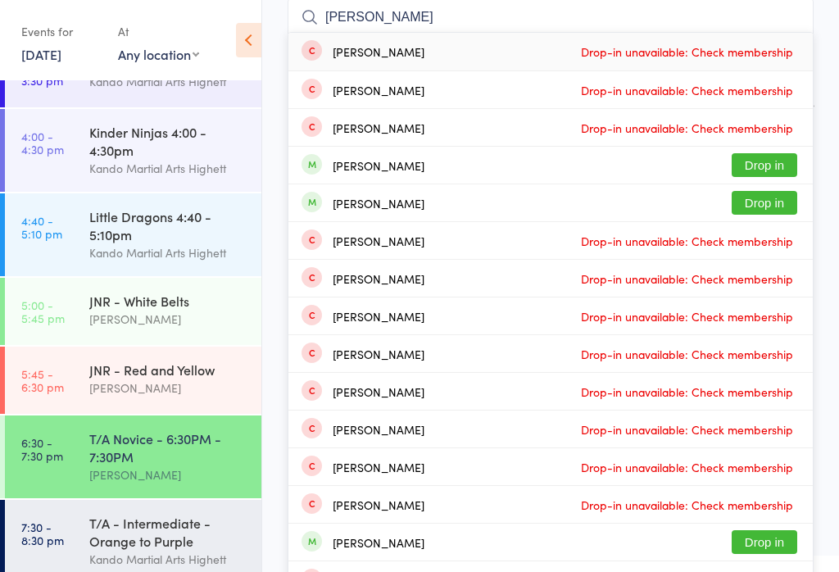
type input "William gr"
click at [783, 154] on button "Drop in" at bounding box center [764, 165] width 66 height 24
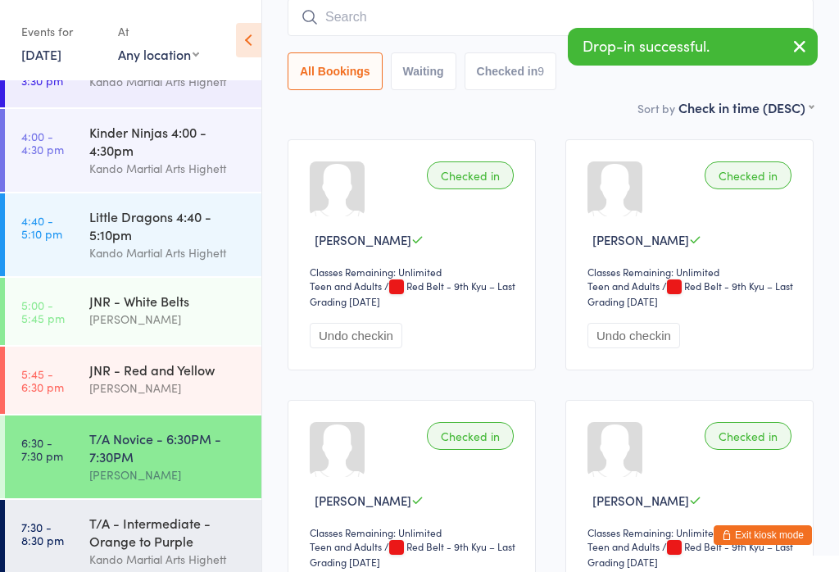
click at [525, 31] on input "search" at bounding box center [551, 17] width 526 height 38
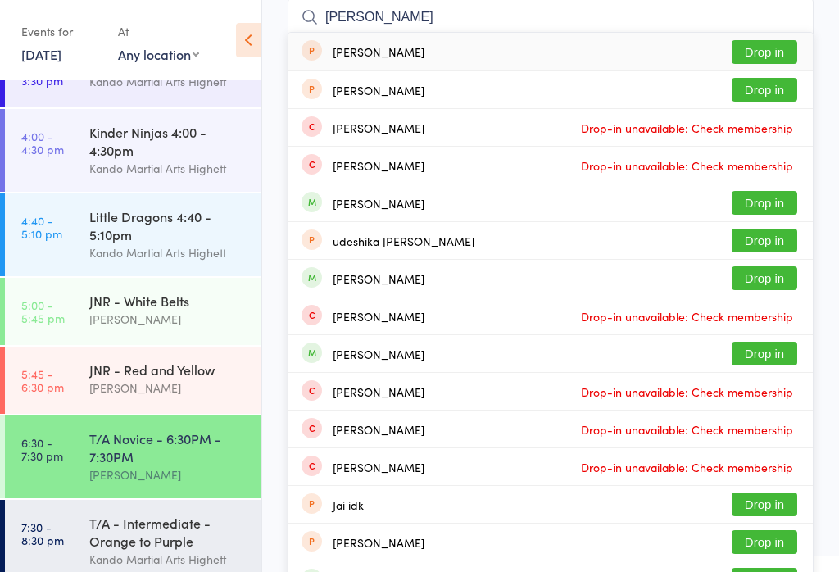
type input "Jay"
click at [772, 199] on button "Drop in" at bounding box center [764, 203] width 66 height 24
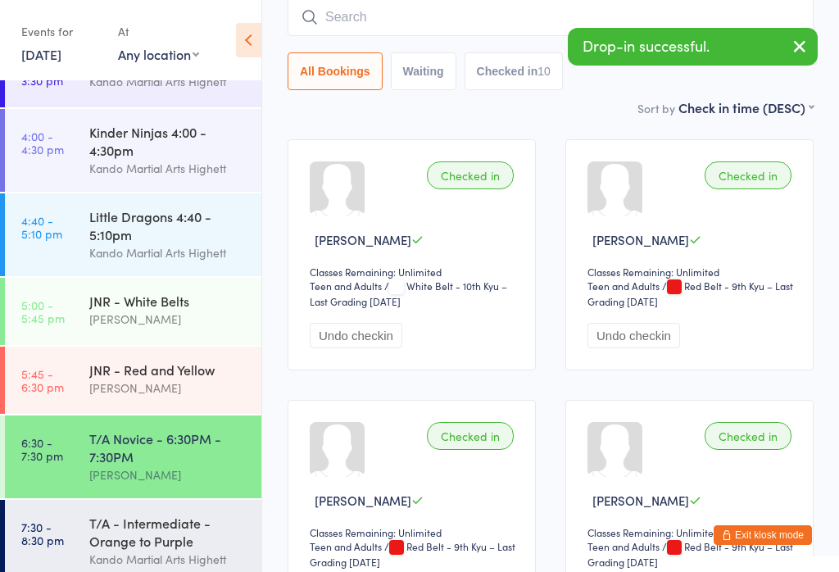
click at [511, 8] on input "search" at bounding box center [551, 17] width 526 height 38
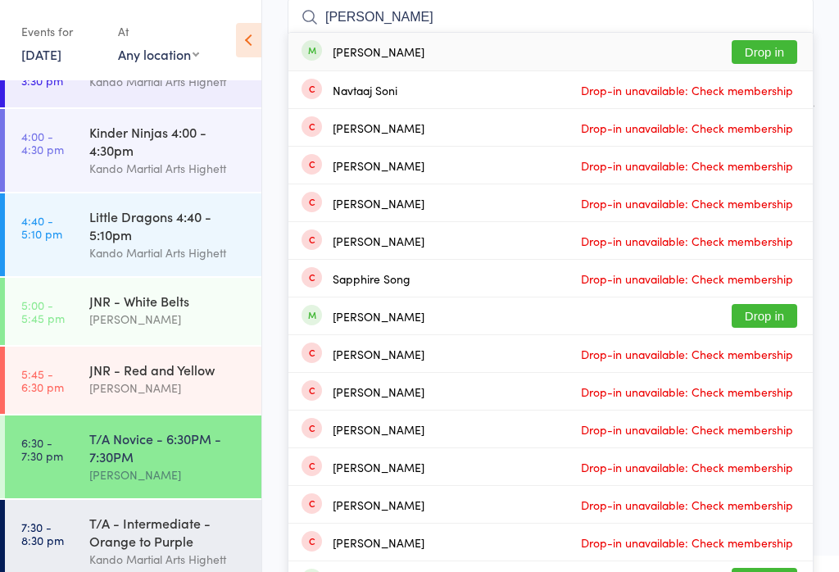
type input "Sonia"
click at [752, 57] on button "Drop in" at bounding box center [764, 52] width 66 height 24
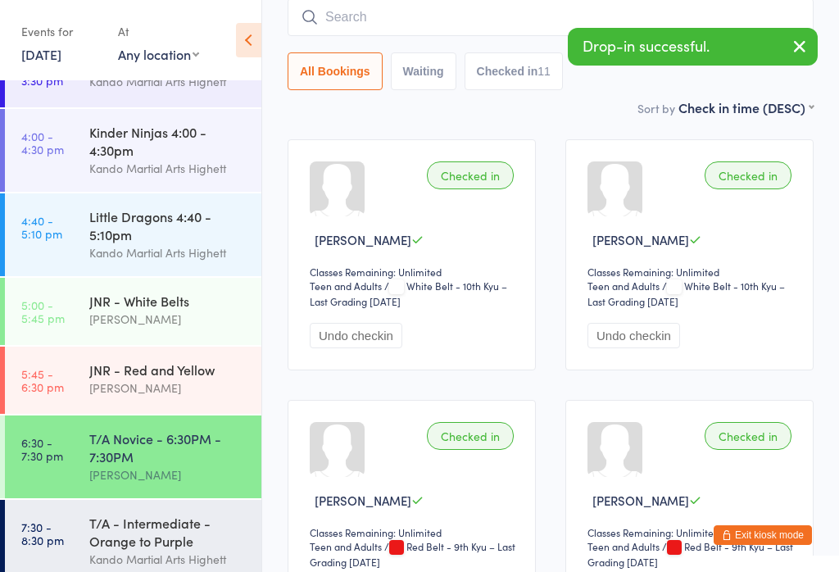
click at [416, 26] on input "search" at bounding box center [551, 17] width 526 height 38
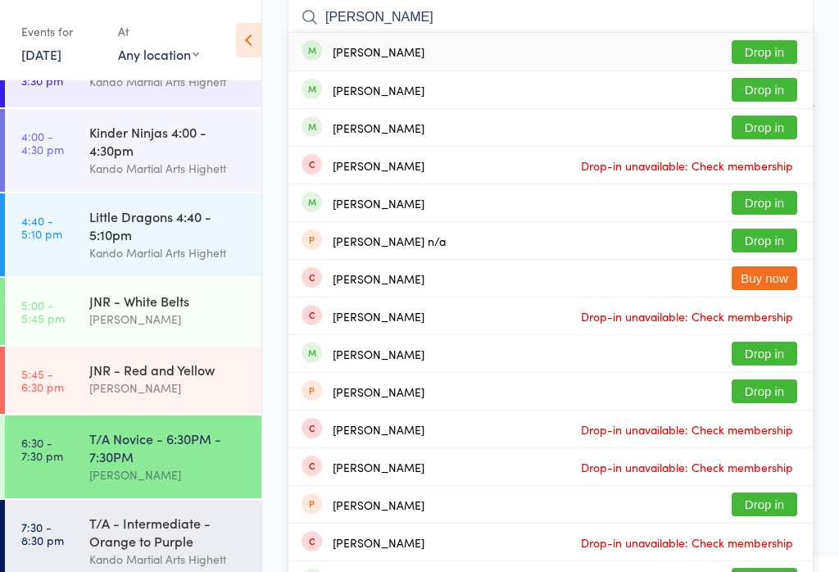
type input "Nick burland"
click at [784, 46] on button "Drop in" at bounding box center [764, 52] width 66 height 24
